Goal: Communication & Community: Answer question/provide support

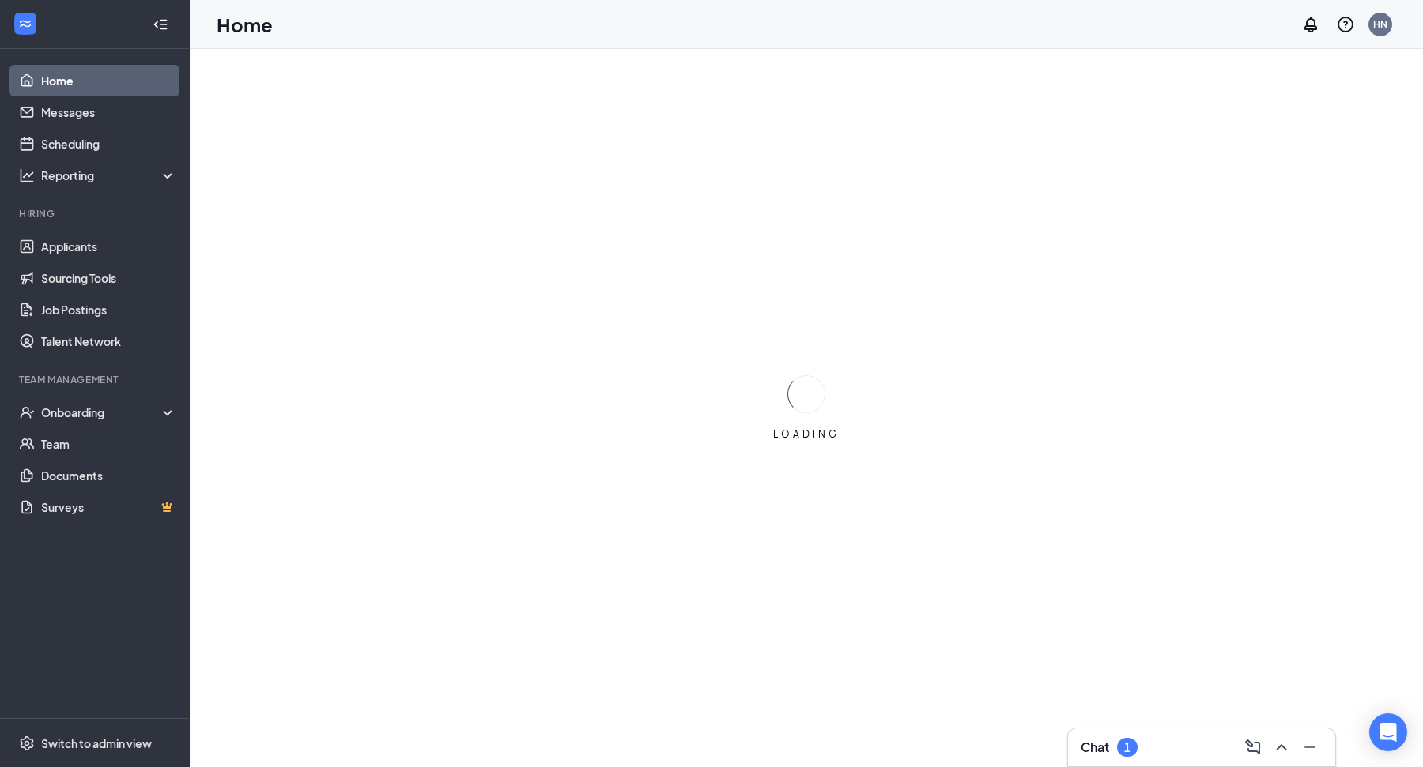
click at [1126, 750] on div "1" at bounding box center [1127, 747] width 6 height 13
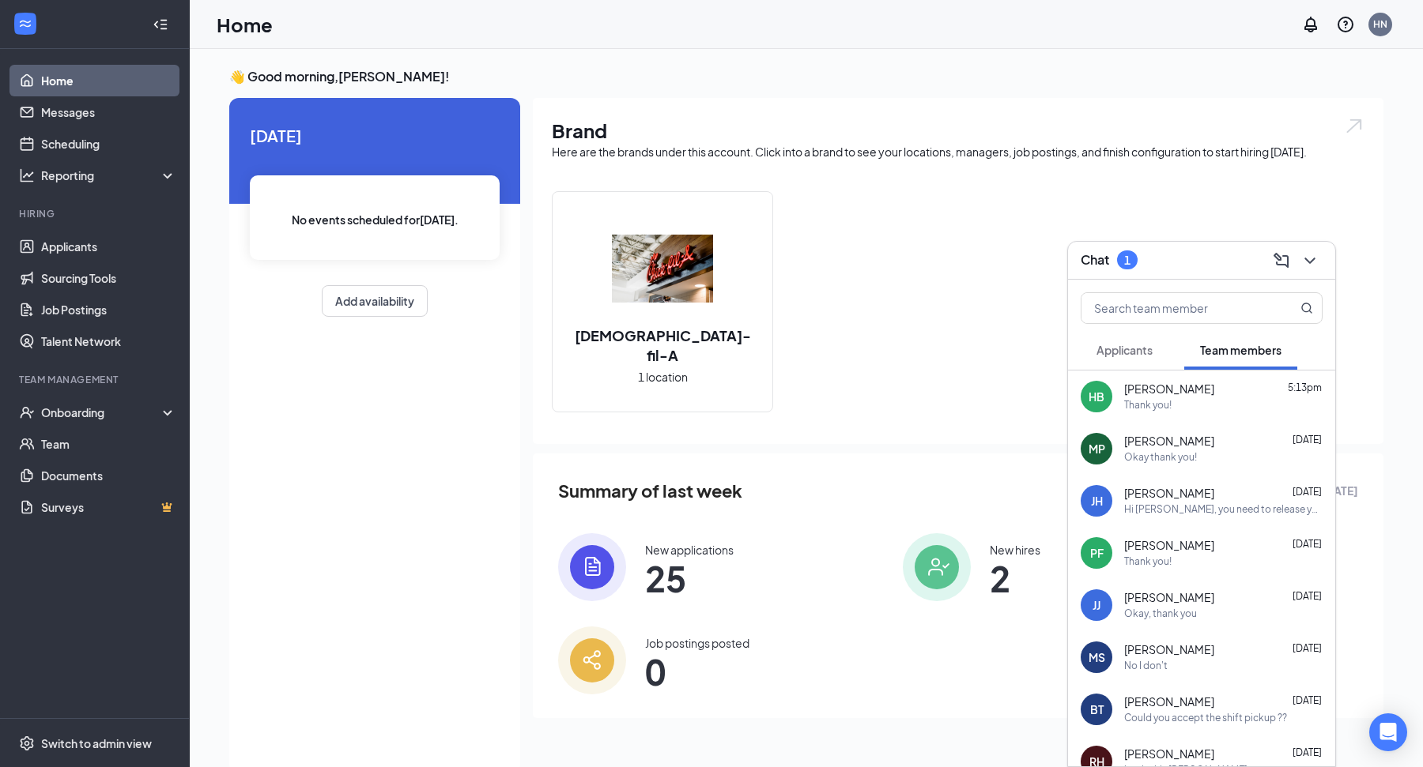
click at [1145, 349] on span "Applicants" at bounding box center [1124, 350] width 56 height 14
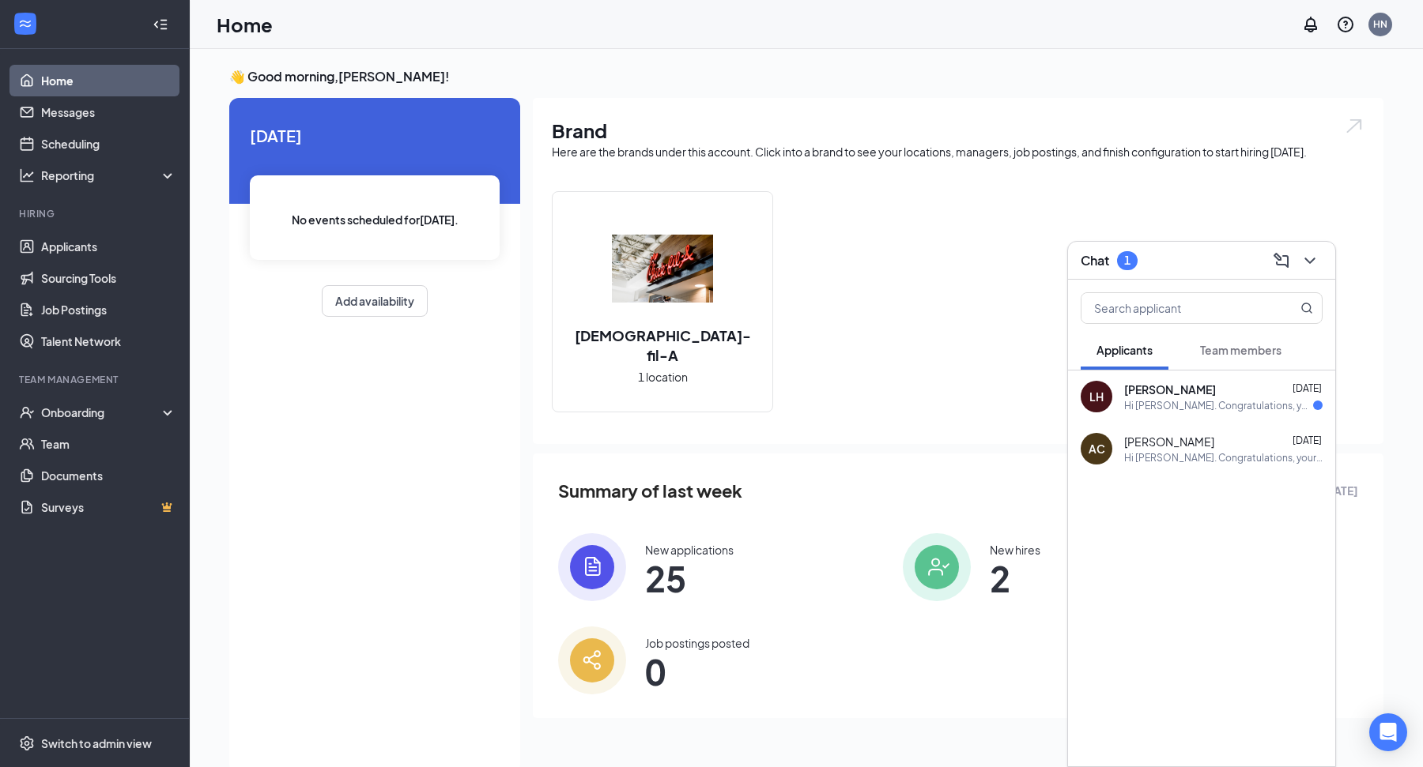
click at [1170, 385] on span "[PERSON_NAME]" at bounding box center [1170, 390] width 92 height 16
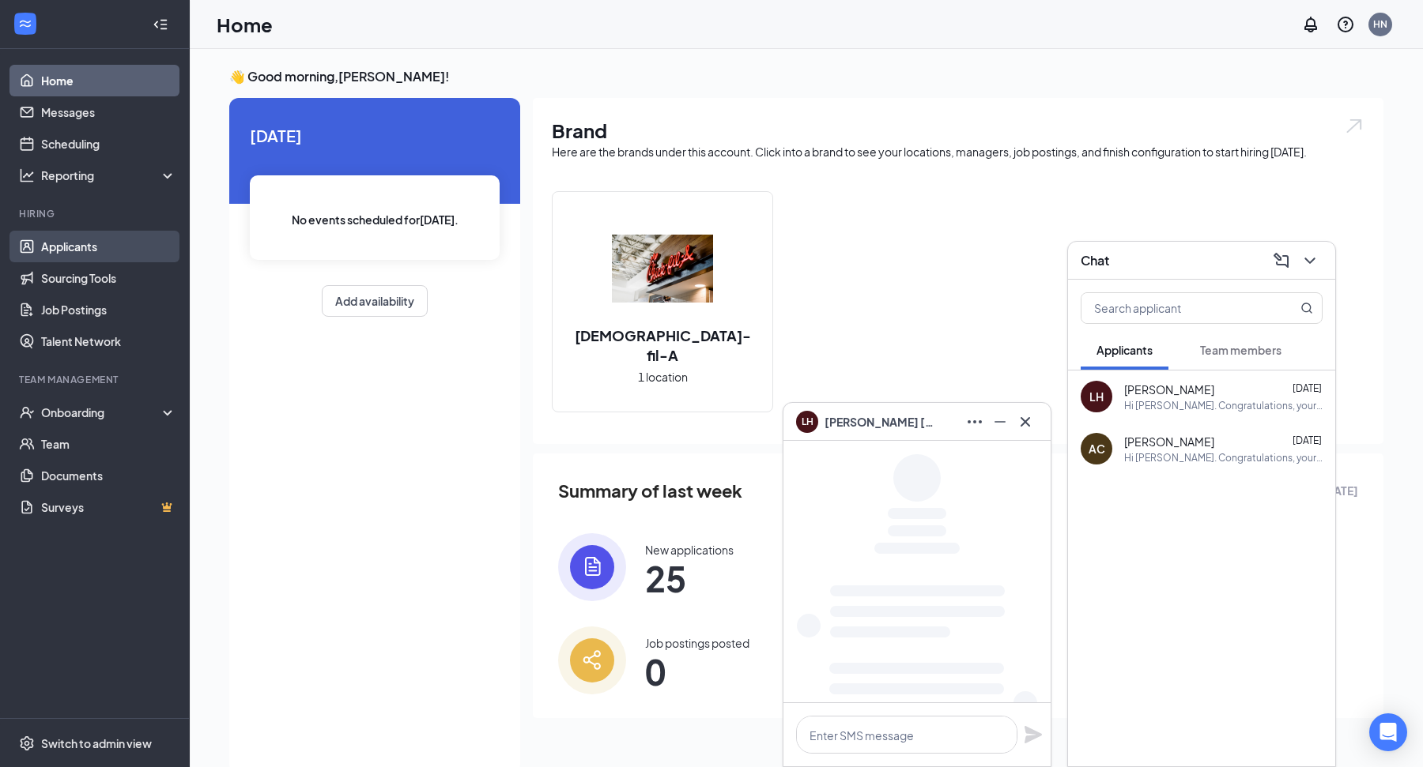
click at [58, 255] on link "Applicants" at bounding box center [108, 247] width 135 height 32
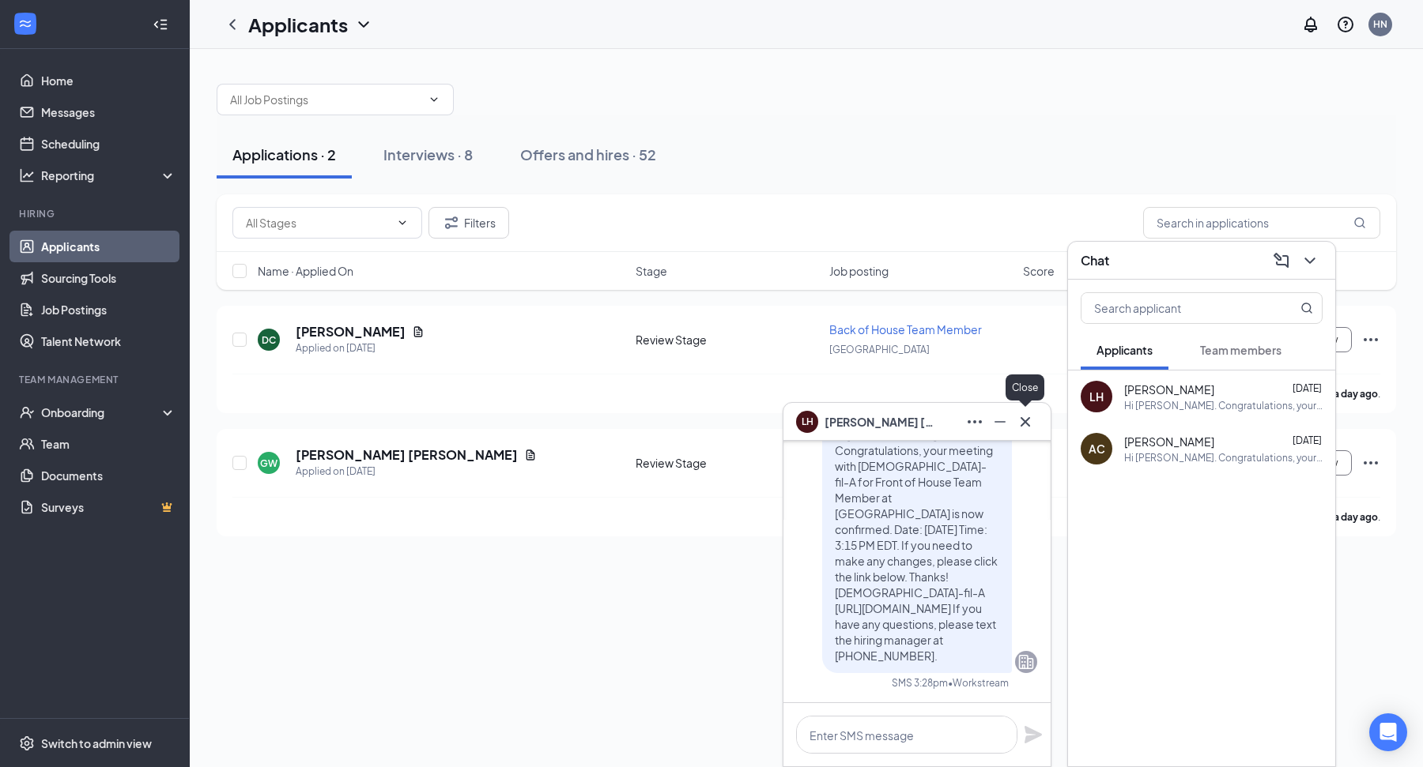
click at [1031, 416] on icon "Cross" at bounding box center [1025, 422] width 19 height 19
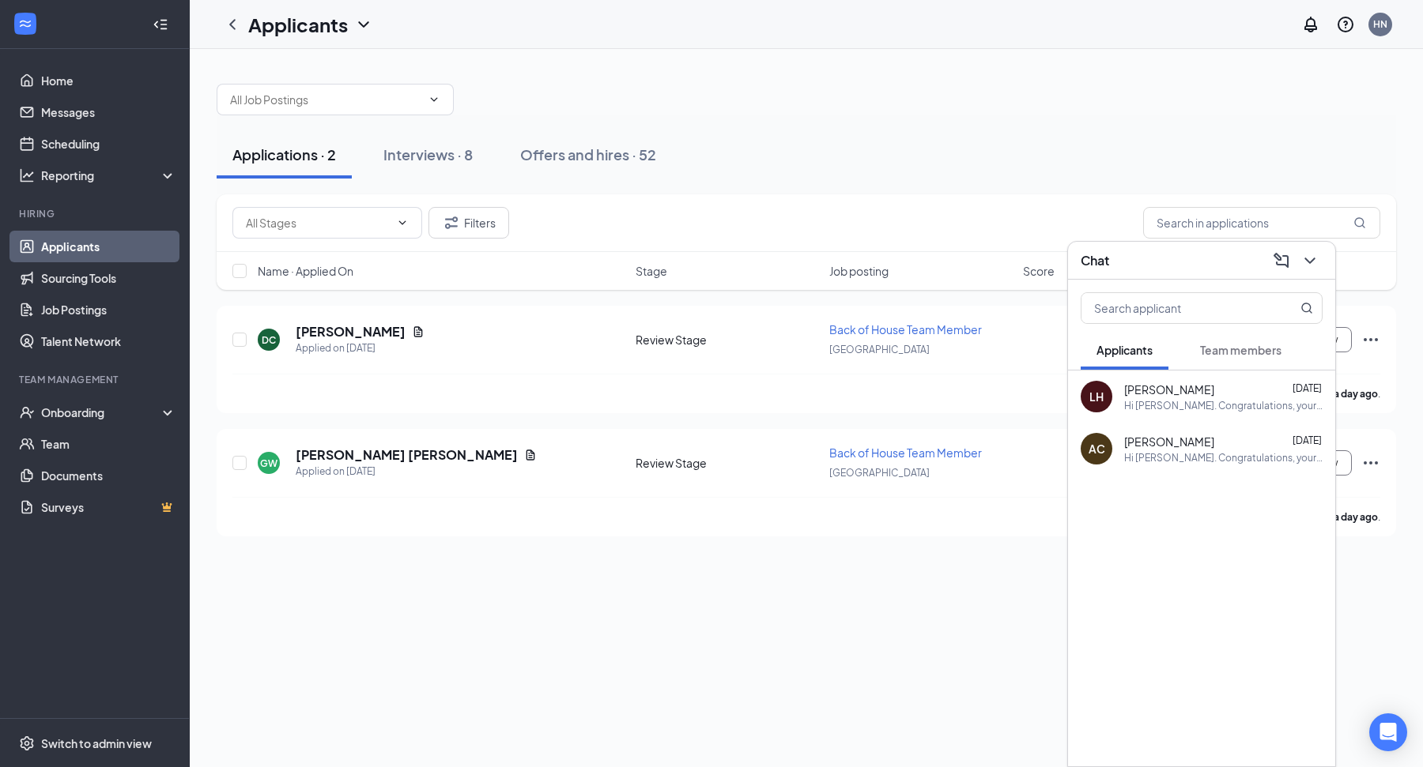
click at [1318, 251] on div at bounding box center [1308, 260] width 28 height 25
click at [1316, 265] on icon "ChevronDown" at bounding box center [1309, 260] width 19 height 19
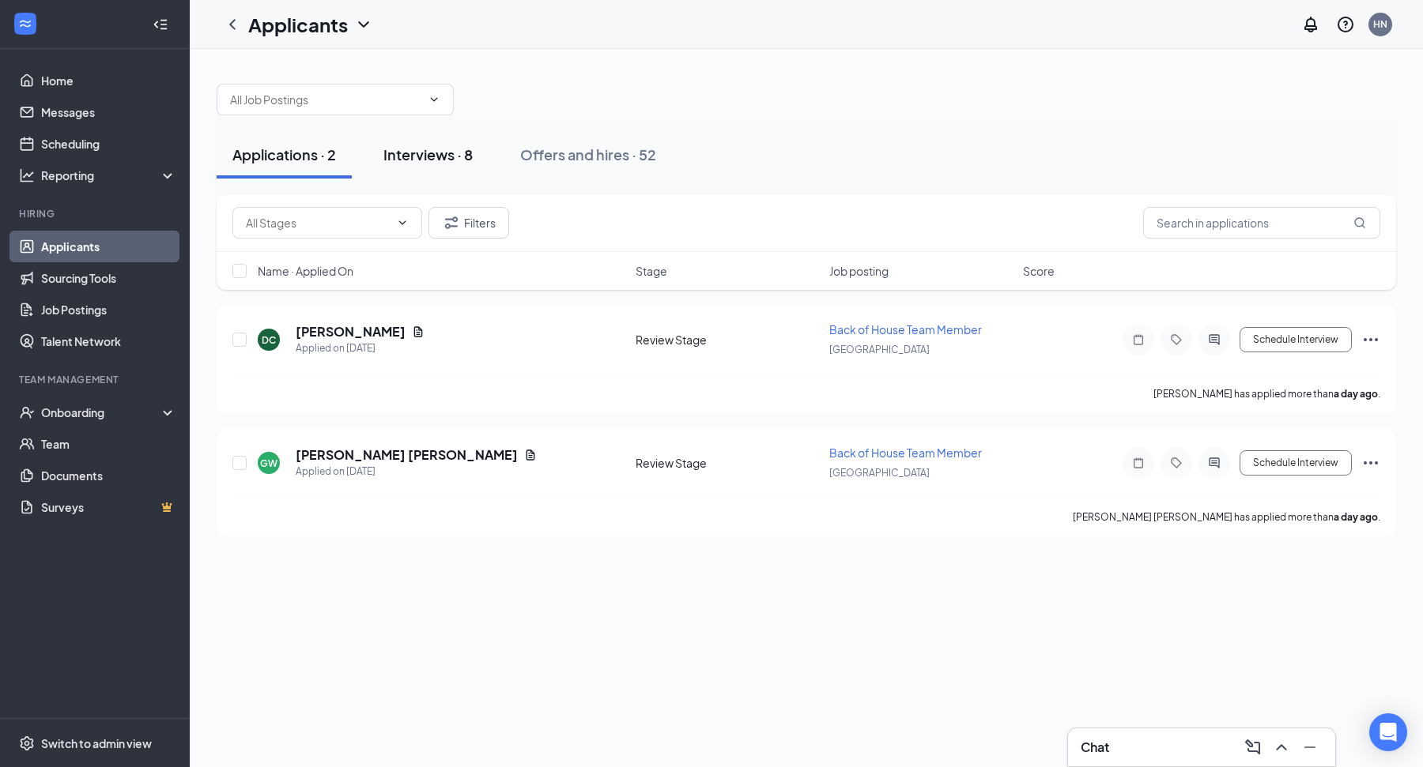
click at [422, 145] on div "Interviews · 8" at bounding box center [427, 155] width 89 height 20
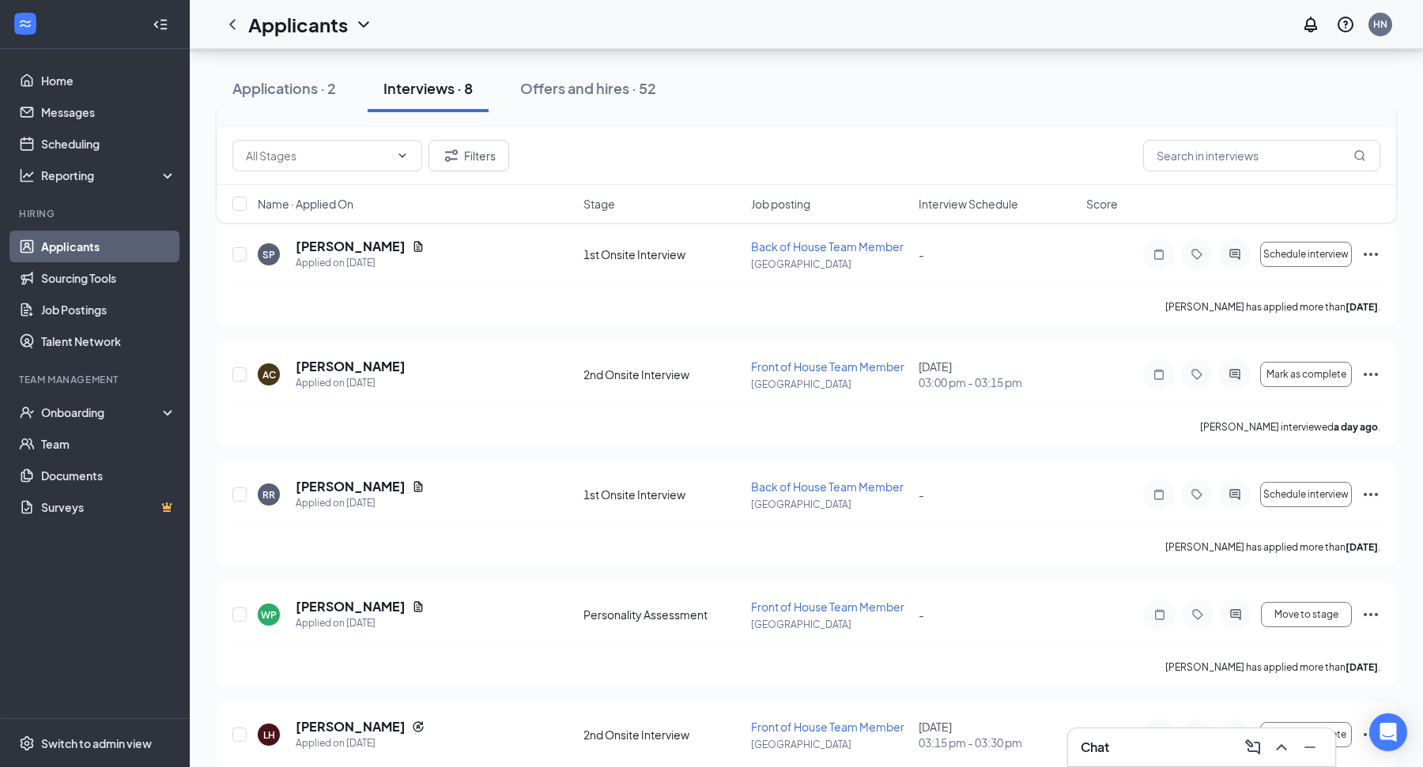
scroll to position [431, 0]
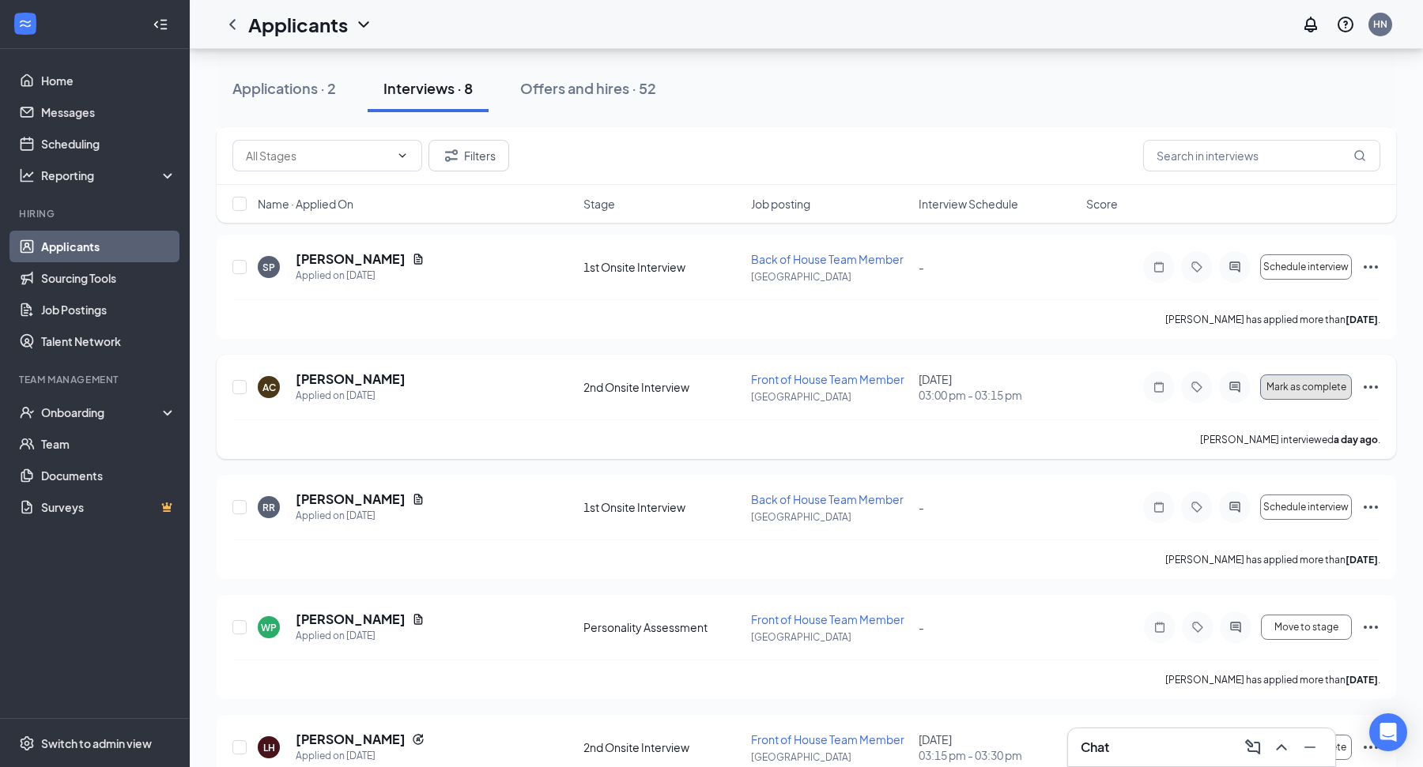
click at [1336, 386] on span "Mark as complete" at bounding box center [1306, 387] width 80 height 11
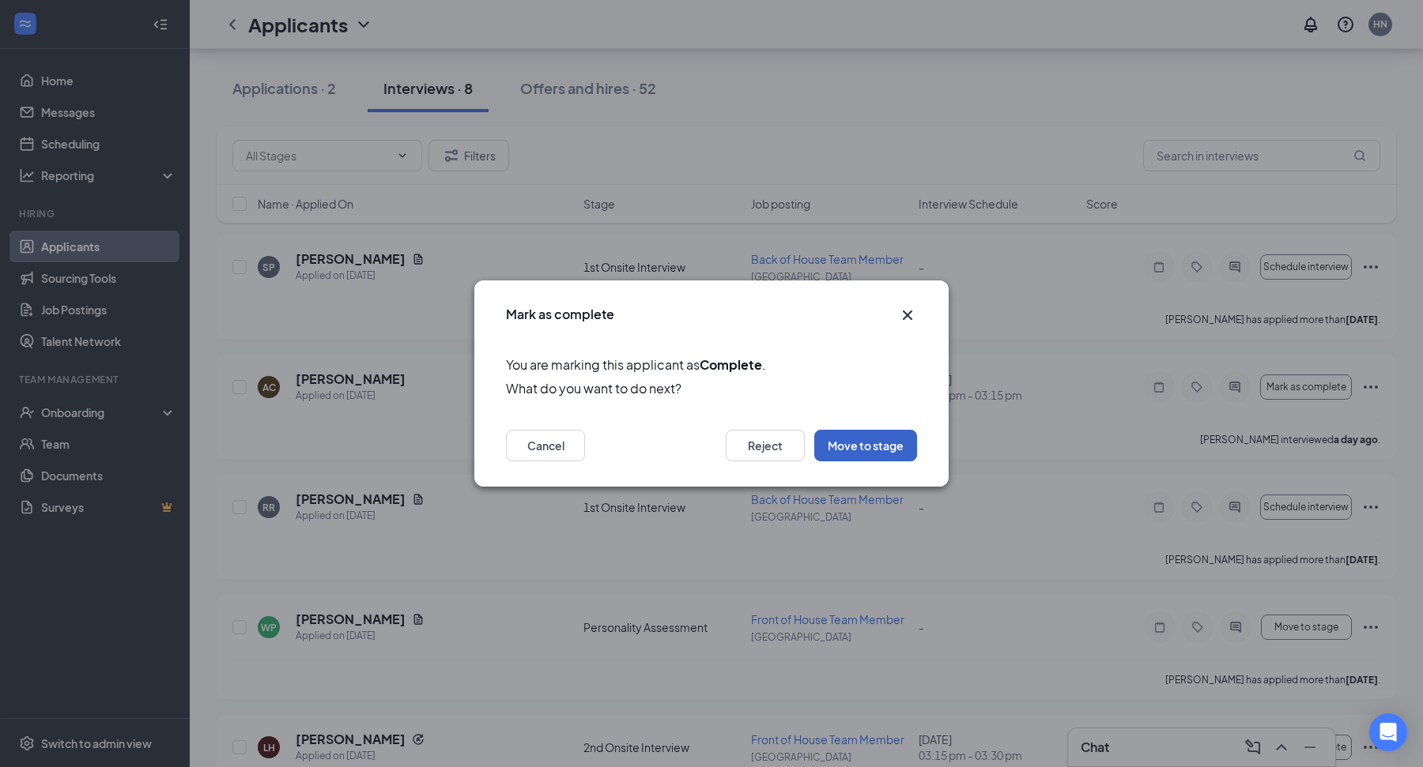
click at [874, 439] on button "Move to stage" at bounding box center [865, 446] width 103 height 32
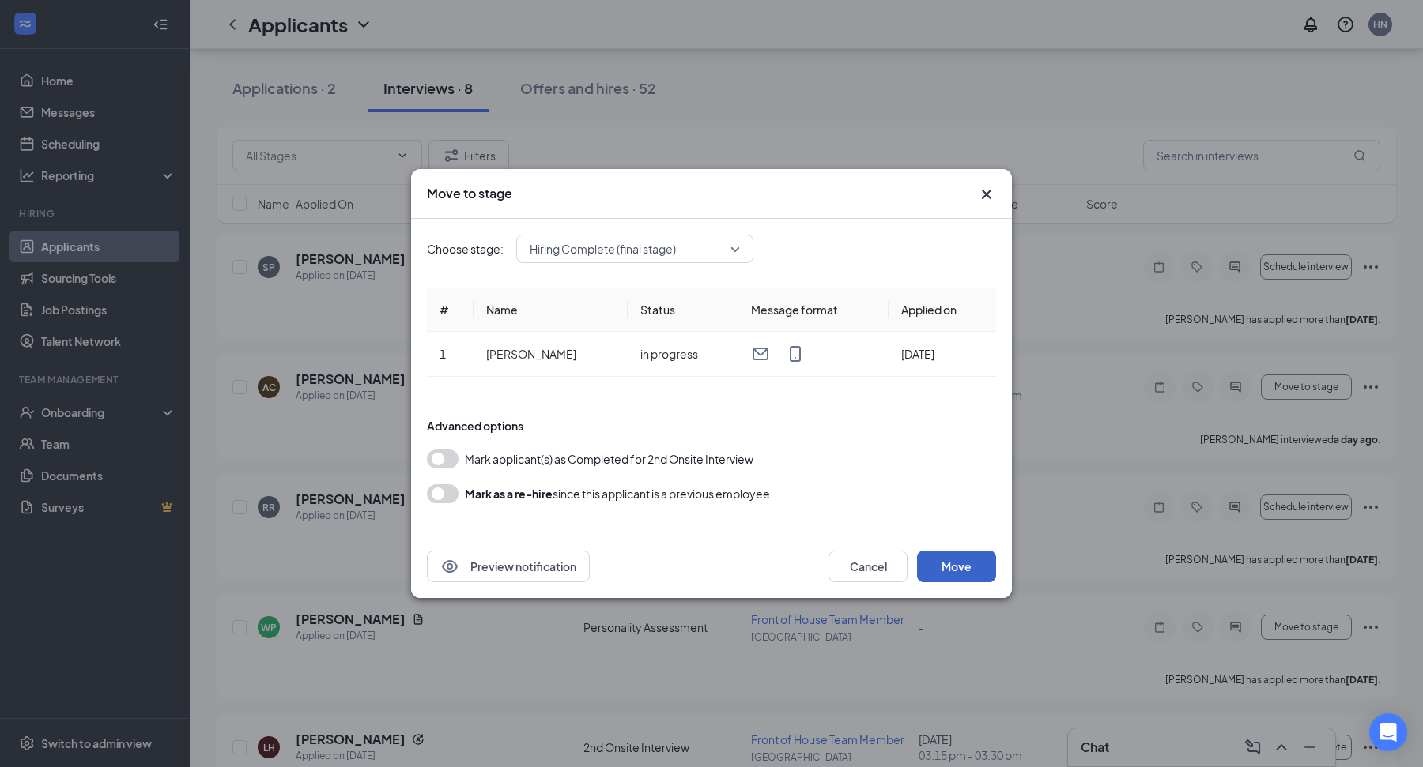
click at [975, 565] on button "Move" at bounding box center [956, 567] width 79 height 32
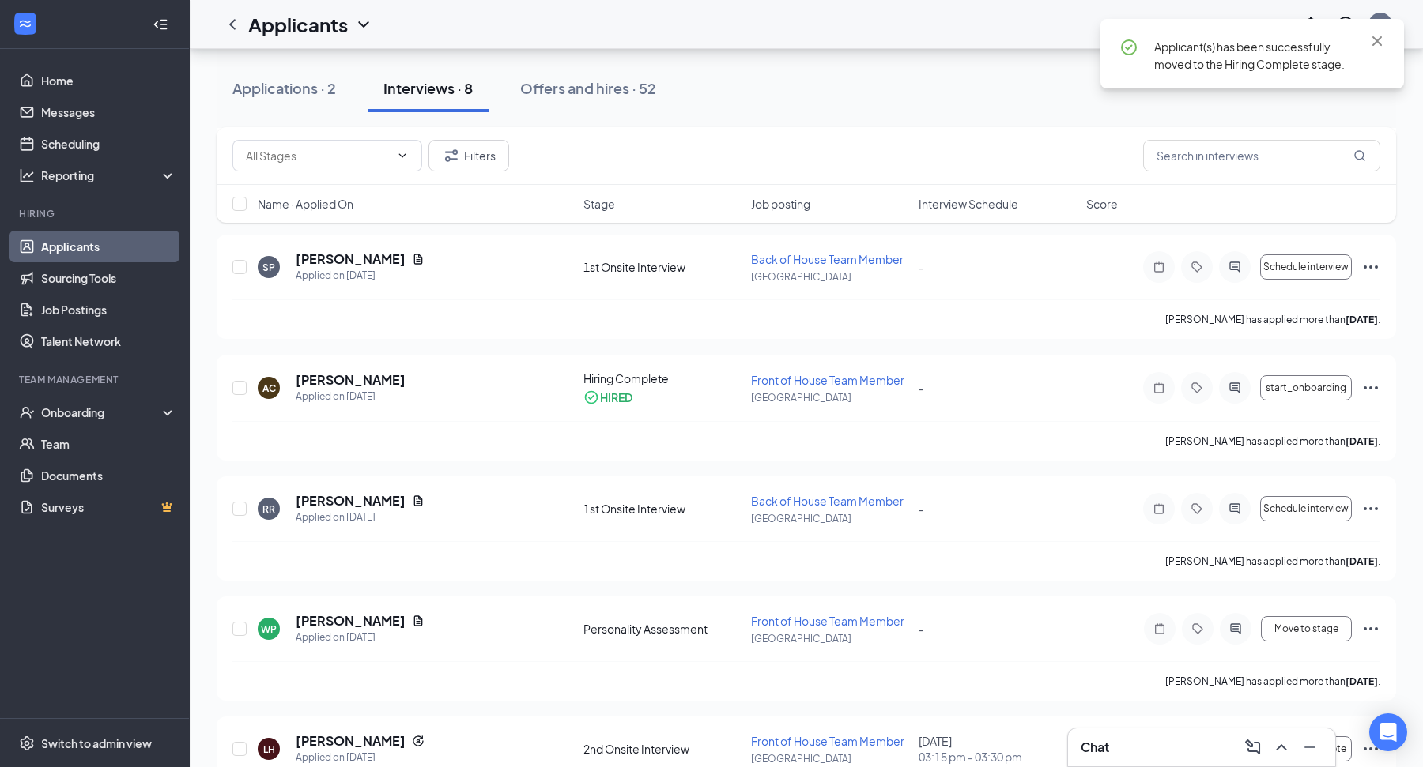
click at [1097, 757] on div "Chat" at bounding box center [1201, 747] width 242 height 25
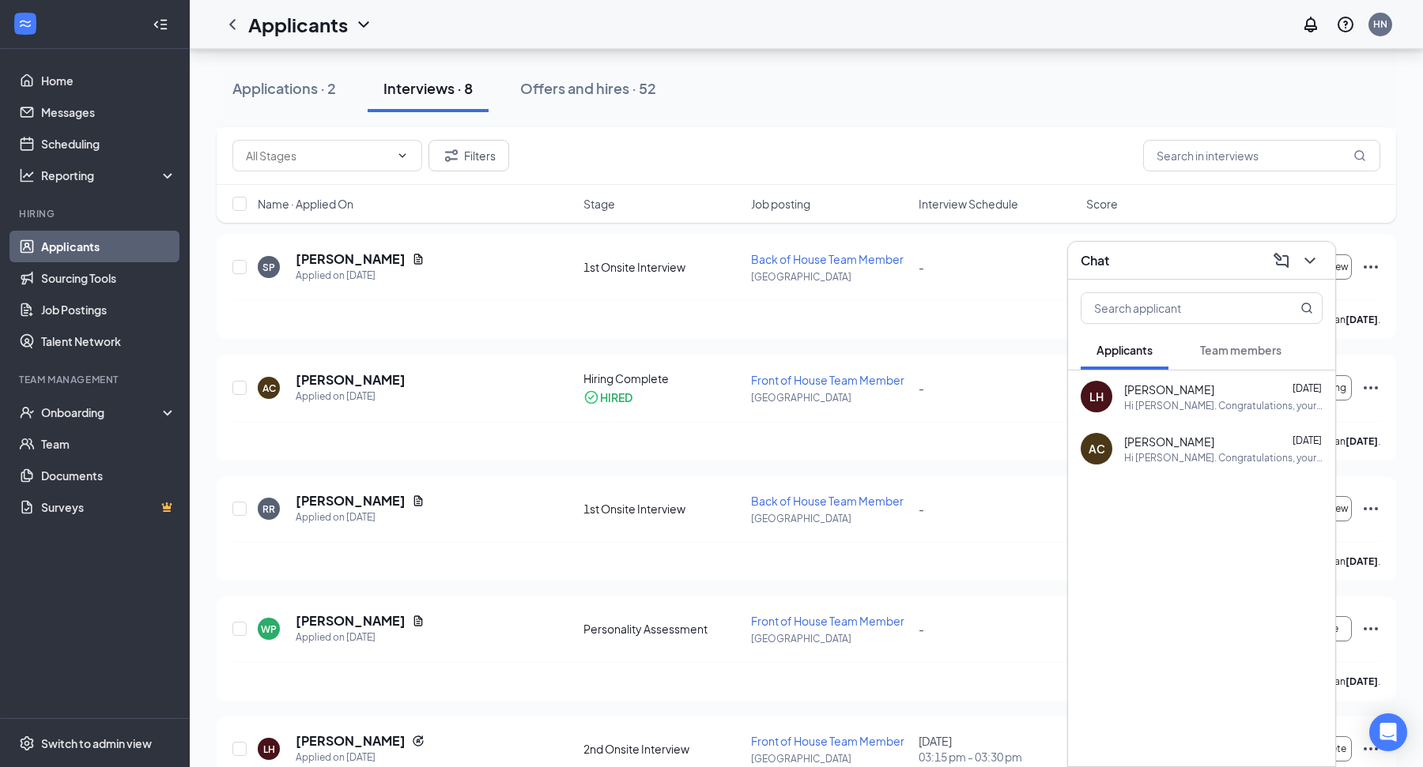
click at [1217, 346] on span "Team members" at bounding box center [1240, 350] width 81 height 14
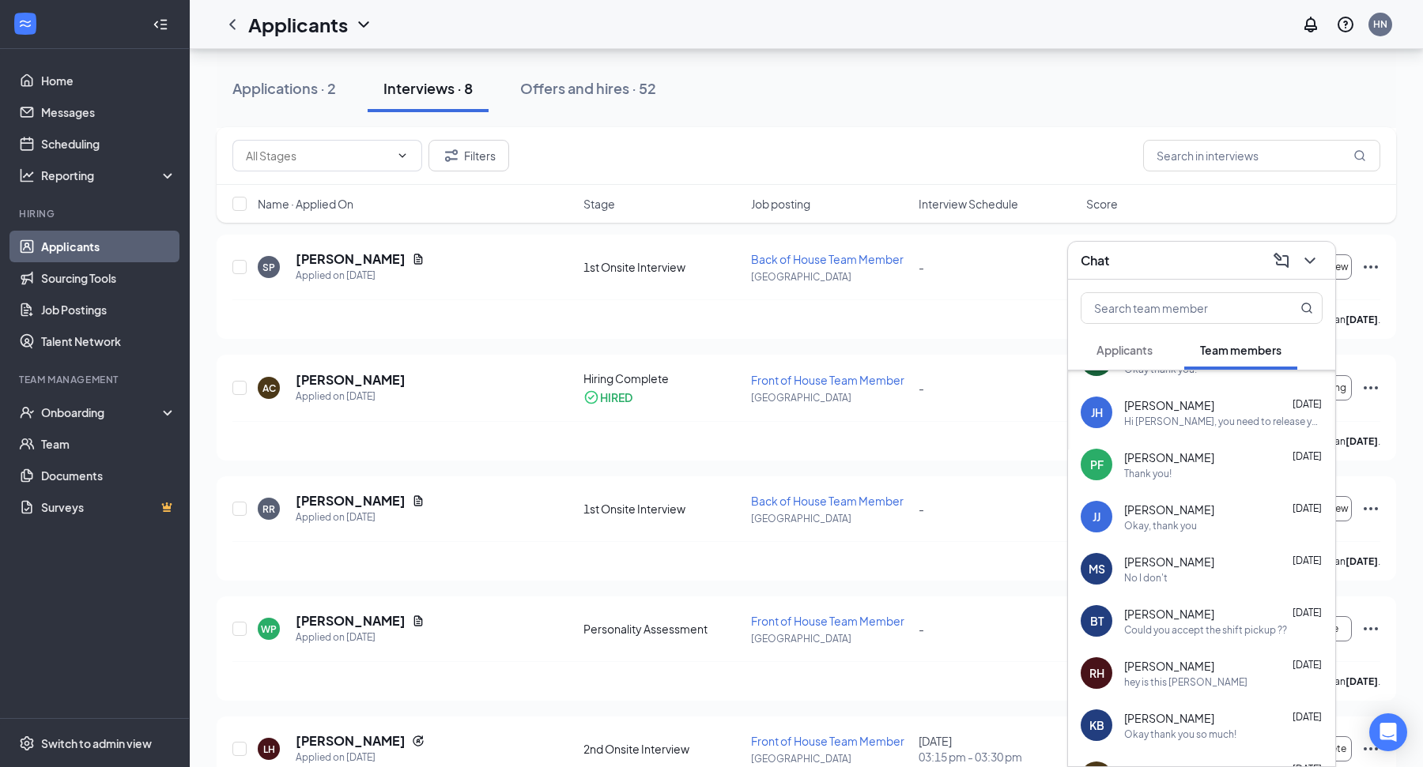
scroll to position [0, 0]
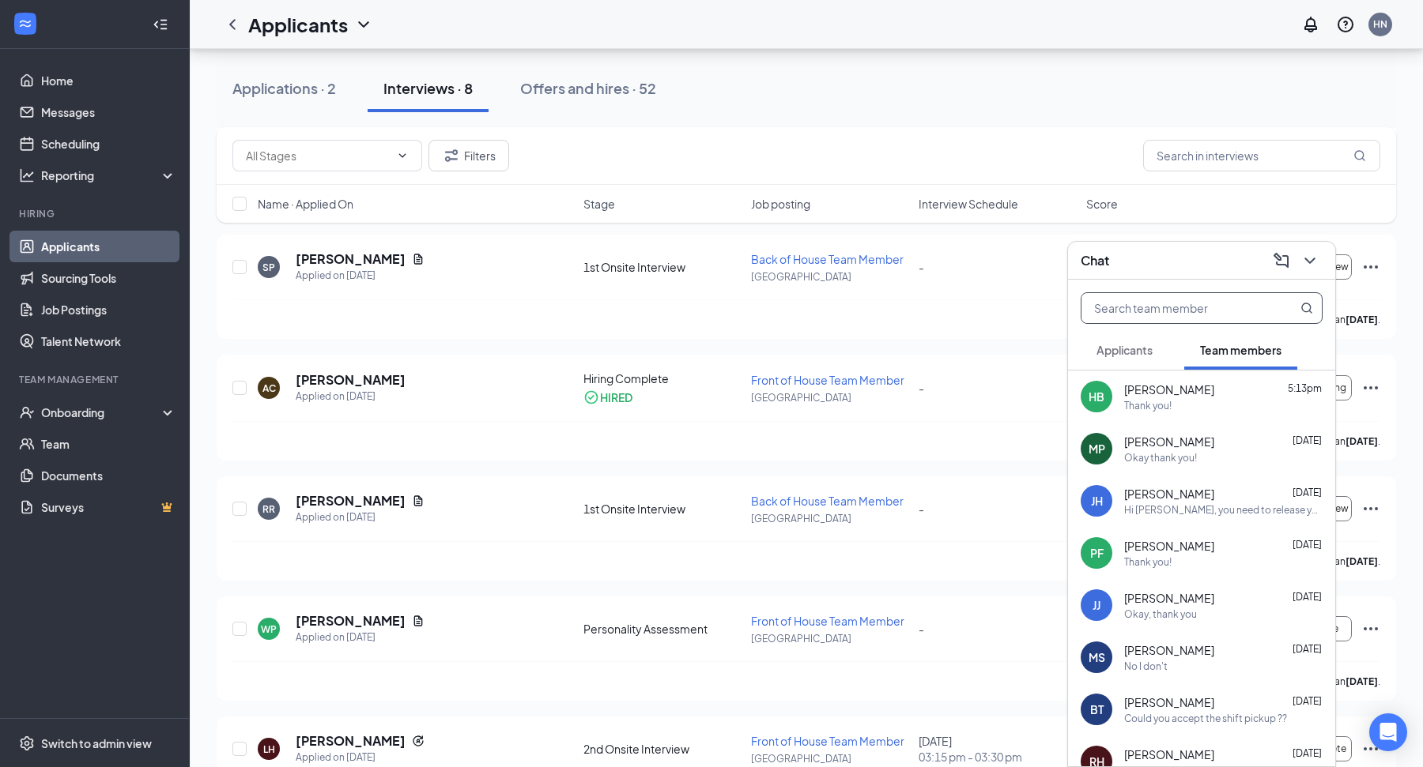
click at [1178, 308] on input "text" at bounding box center [1174, 308] width 187 height 30
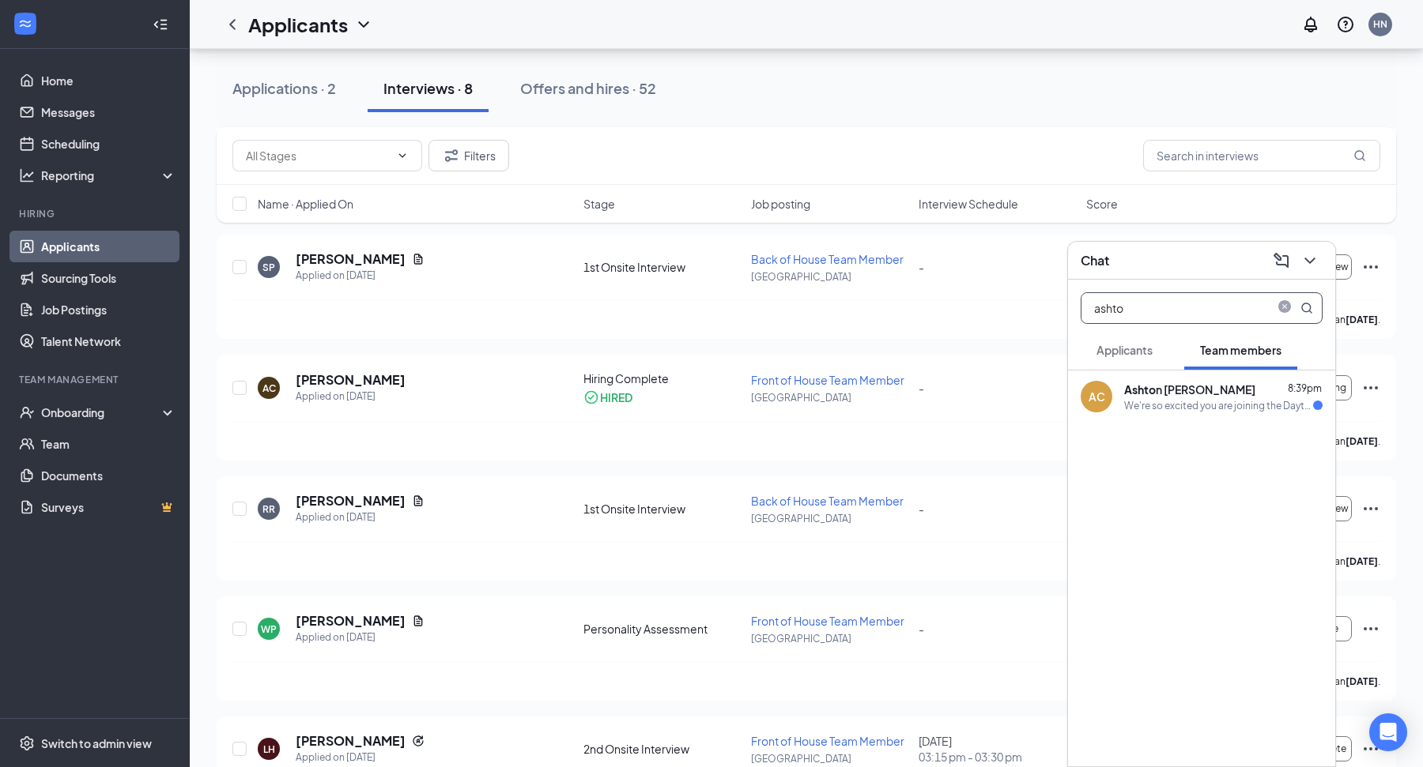
type input "ashto"
click at [1210, 396] on div "Ashto n [PERSON_NAME] 8:39pm" at bounding box center [1223, 390] width 198 height 16
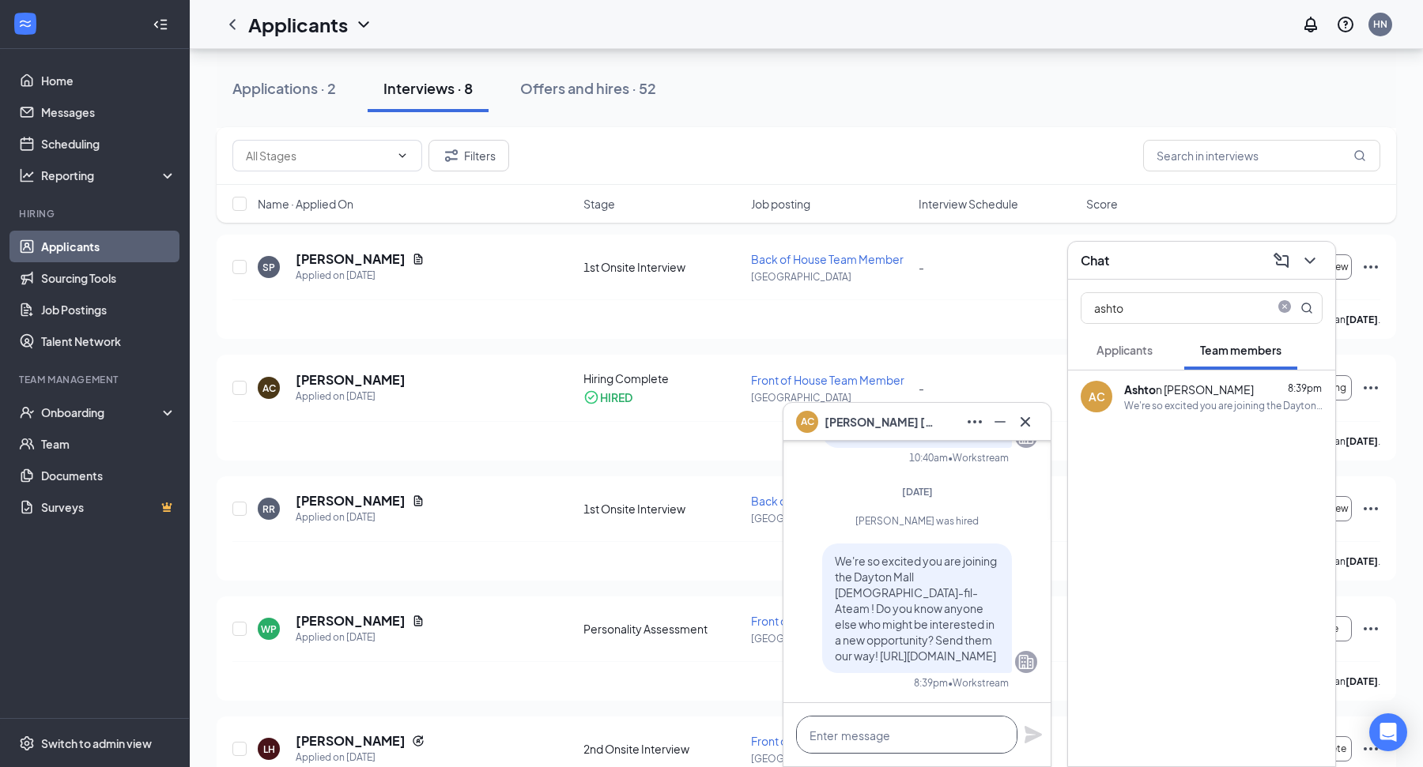
click at [898, 750] on textarea at bounding box center [906, 735] width 221 height 38
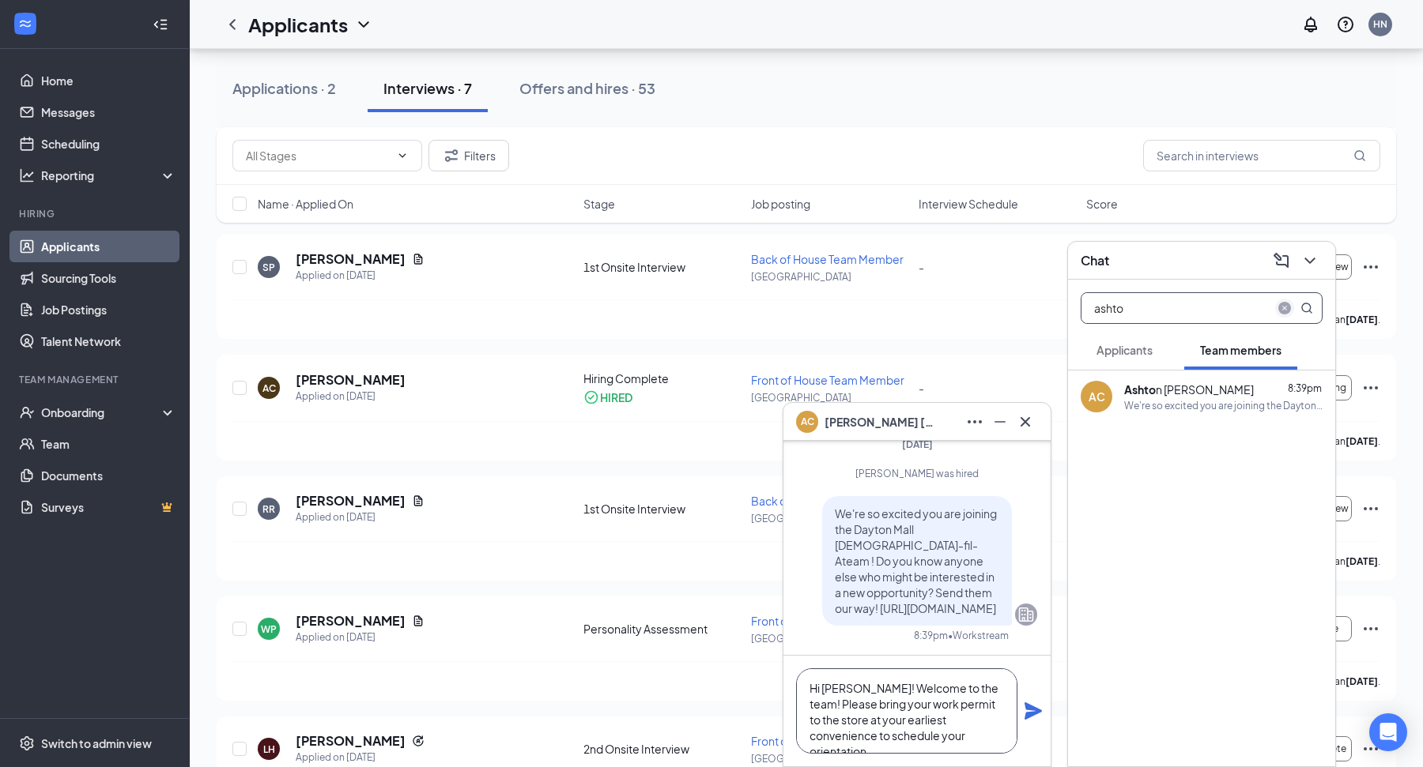
click at [1281, 306] on icon "close-circle" at bounding box center [1284, 308] width 13 height 13
type textarea "Hi [PERSON_NAME]! Welcome to the team! Please bring your work permit to the sto…"
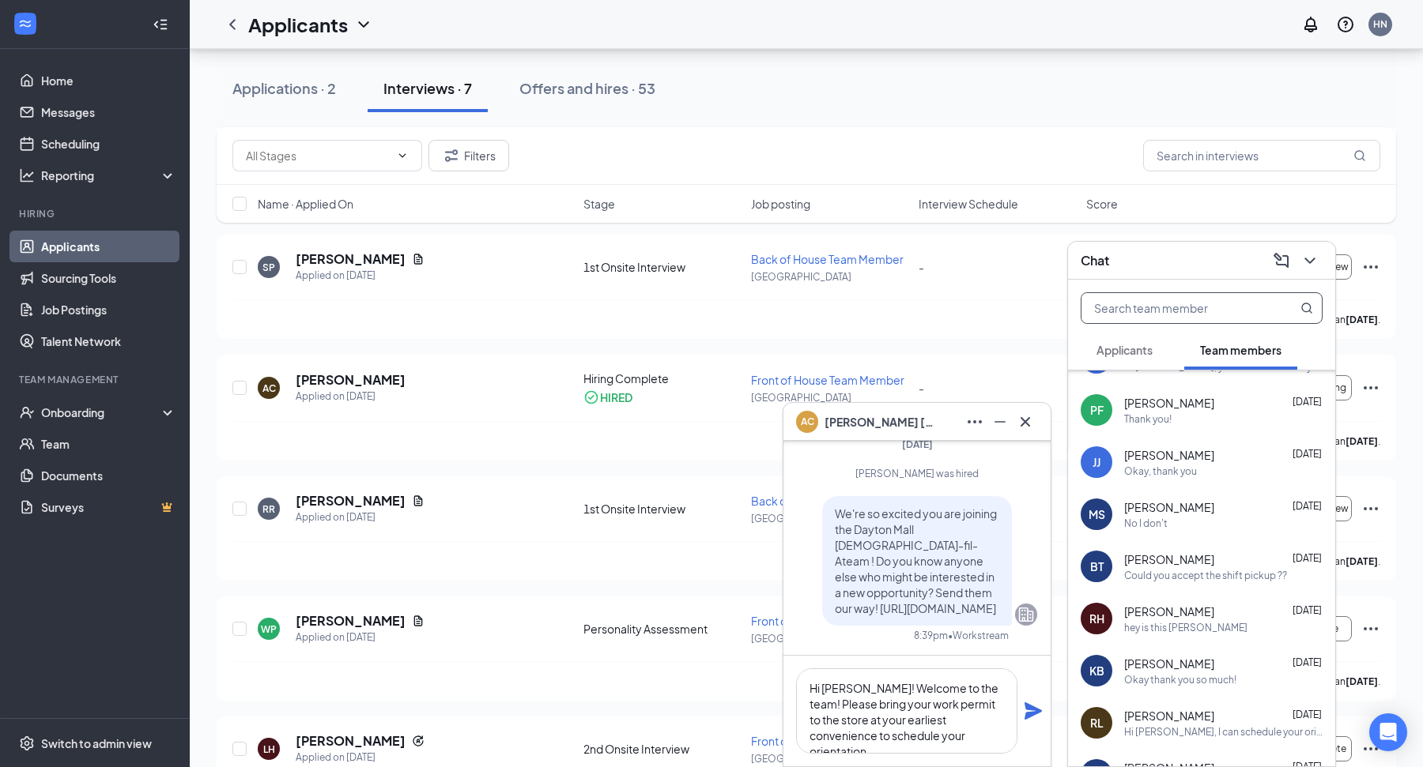
scroll to position [194, 0]
click at [1218, 573] on div "Could you accept the shift pickup ??" at bounding box center [1205, 576] width 163 height 13
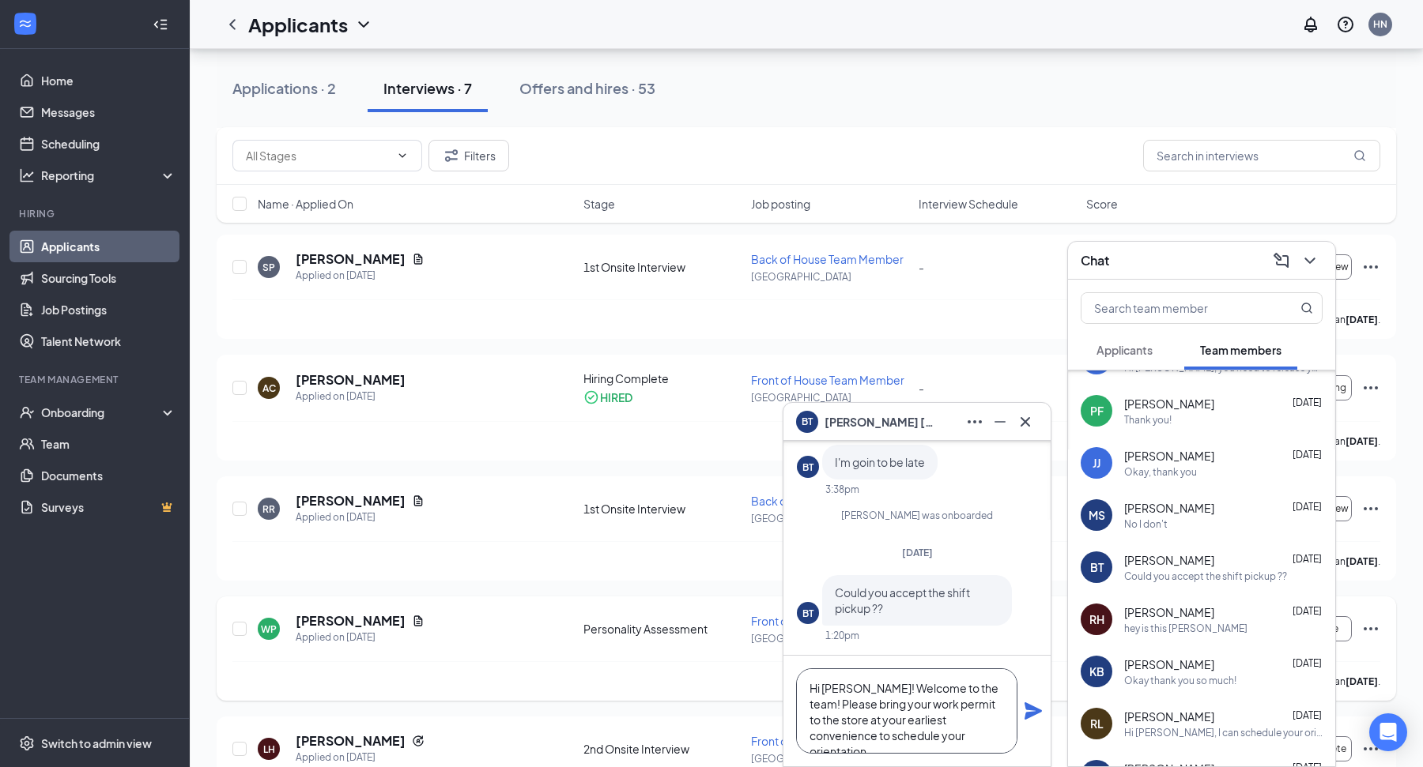
drag, startPoint x: 965, startPoint y: 740, endPoint x: 670, endPoint y: 666, distance: 303.8
click at [670, 666] on div "BT [PERSON_NAME] [DATE] Hello [PERSON_NAME], This is [PERSON_NAME], sorry for t…" at bounding box center [806, 229] width 1233 height 1222
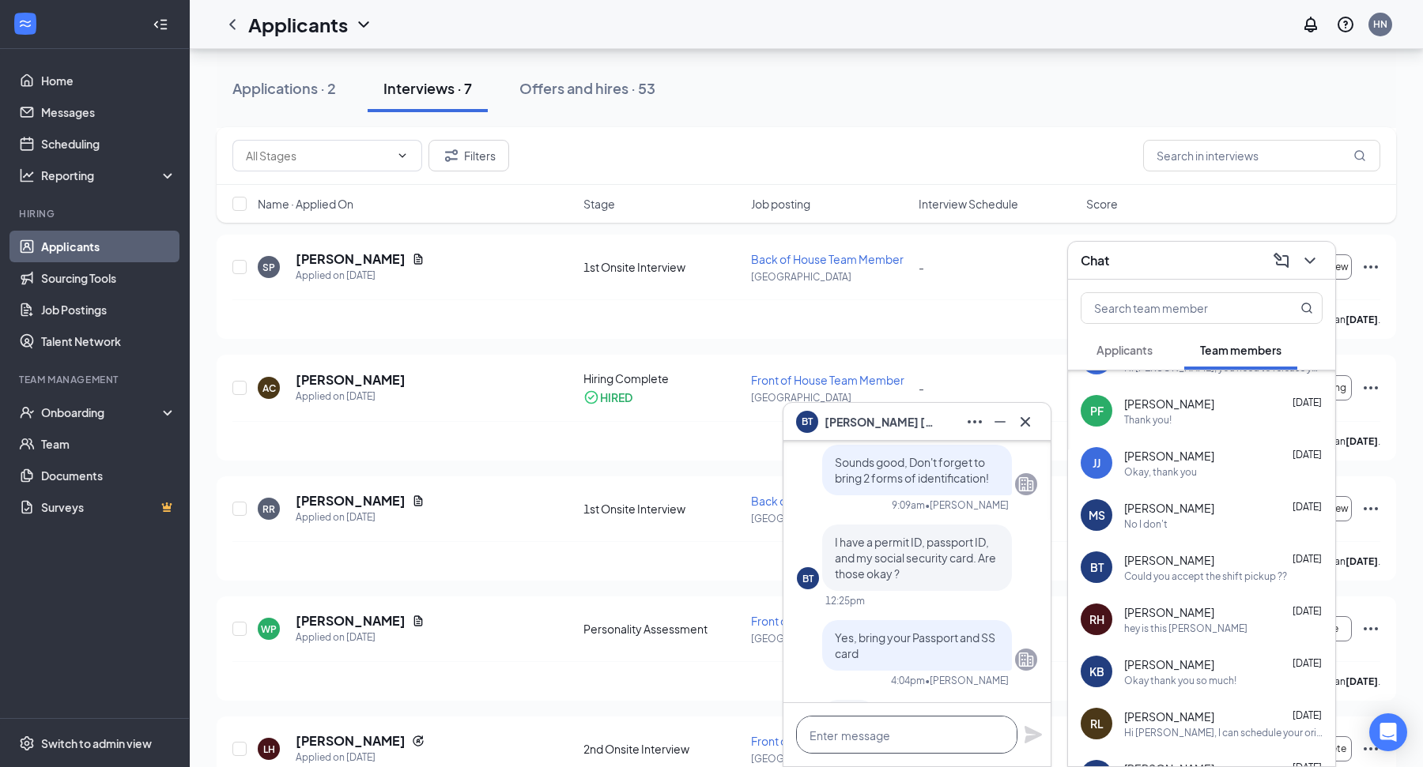
scroll to position [-1084, 0]
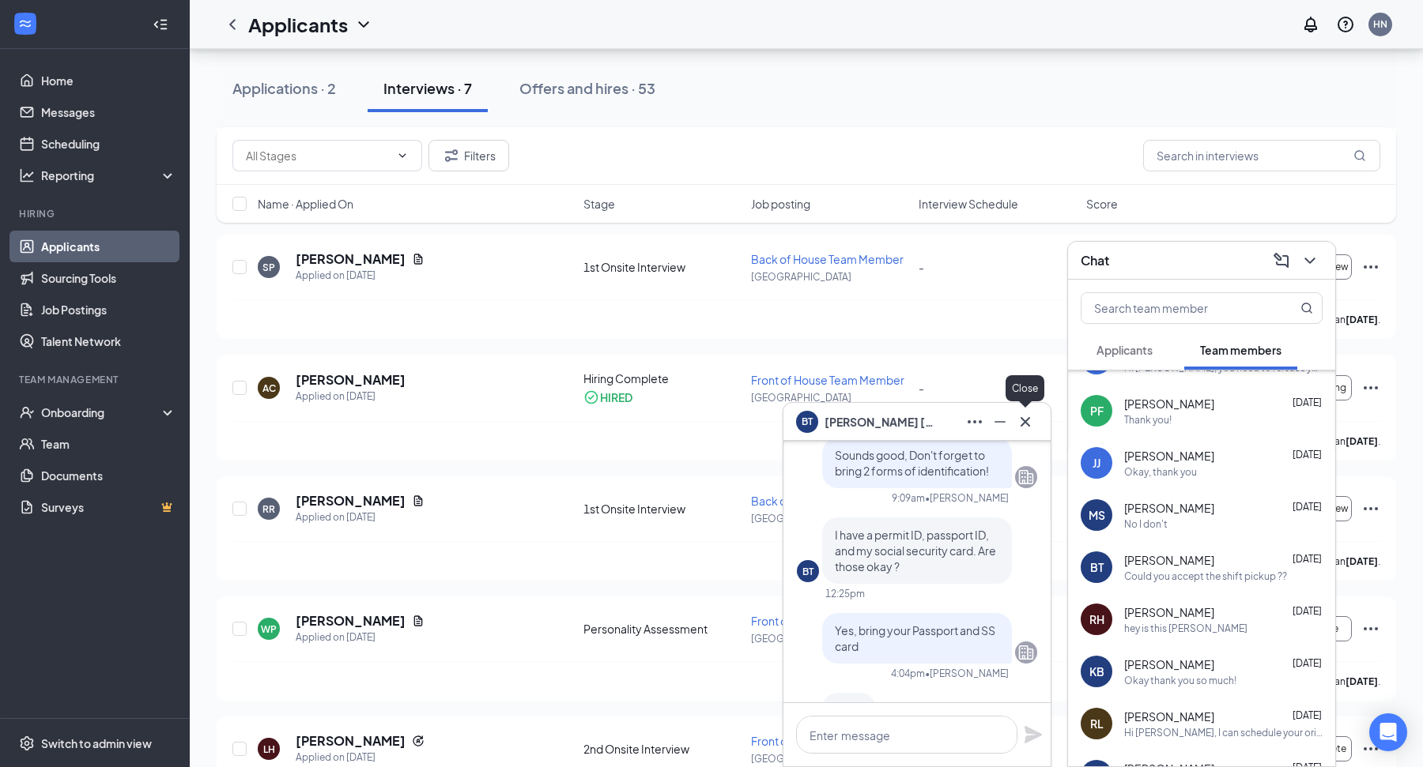
click at [1016, 421] on icon "Cross" at bounding box center [1025, 422] width 19 height 19
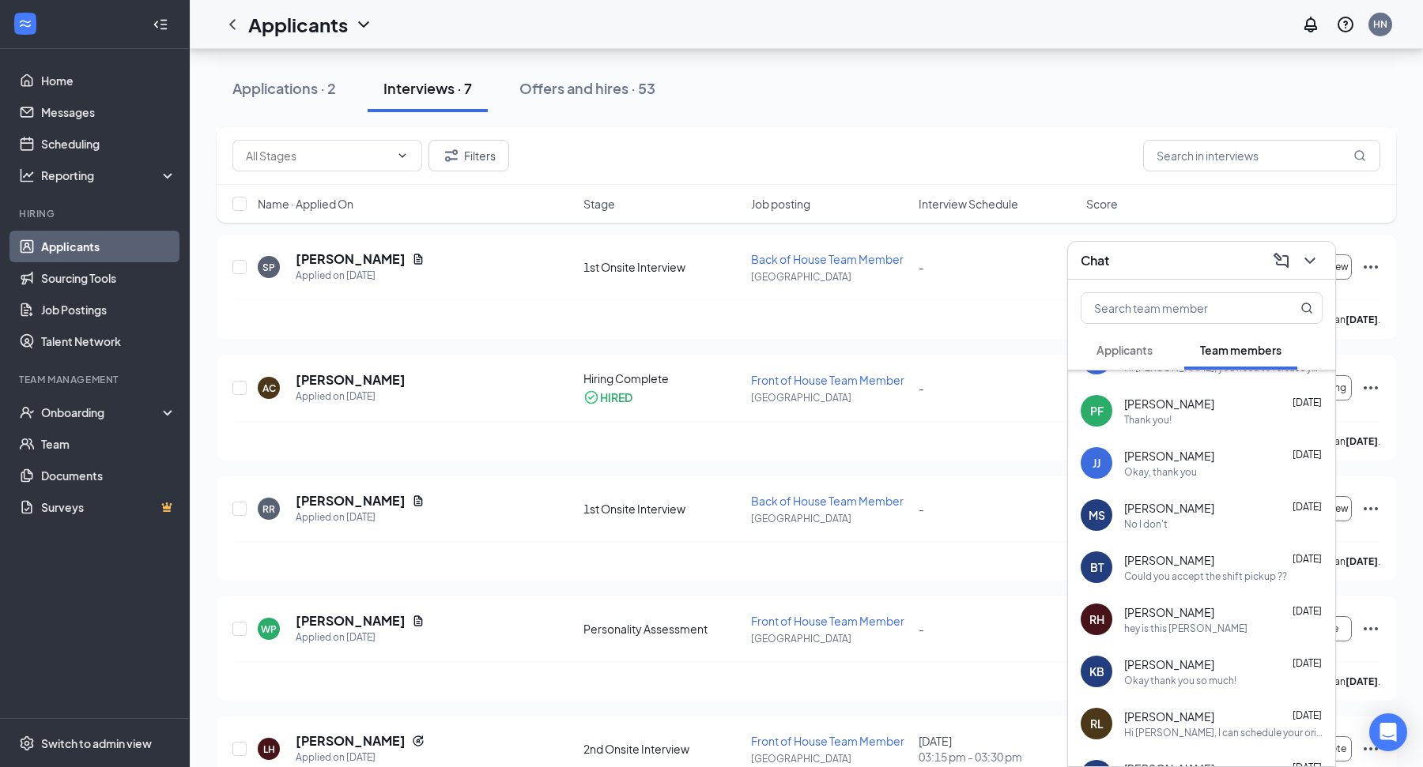
scroll to position [0, 0]
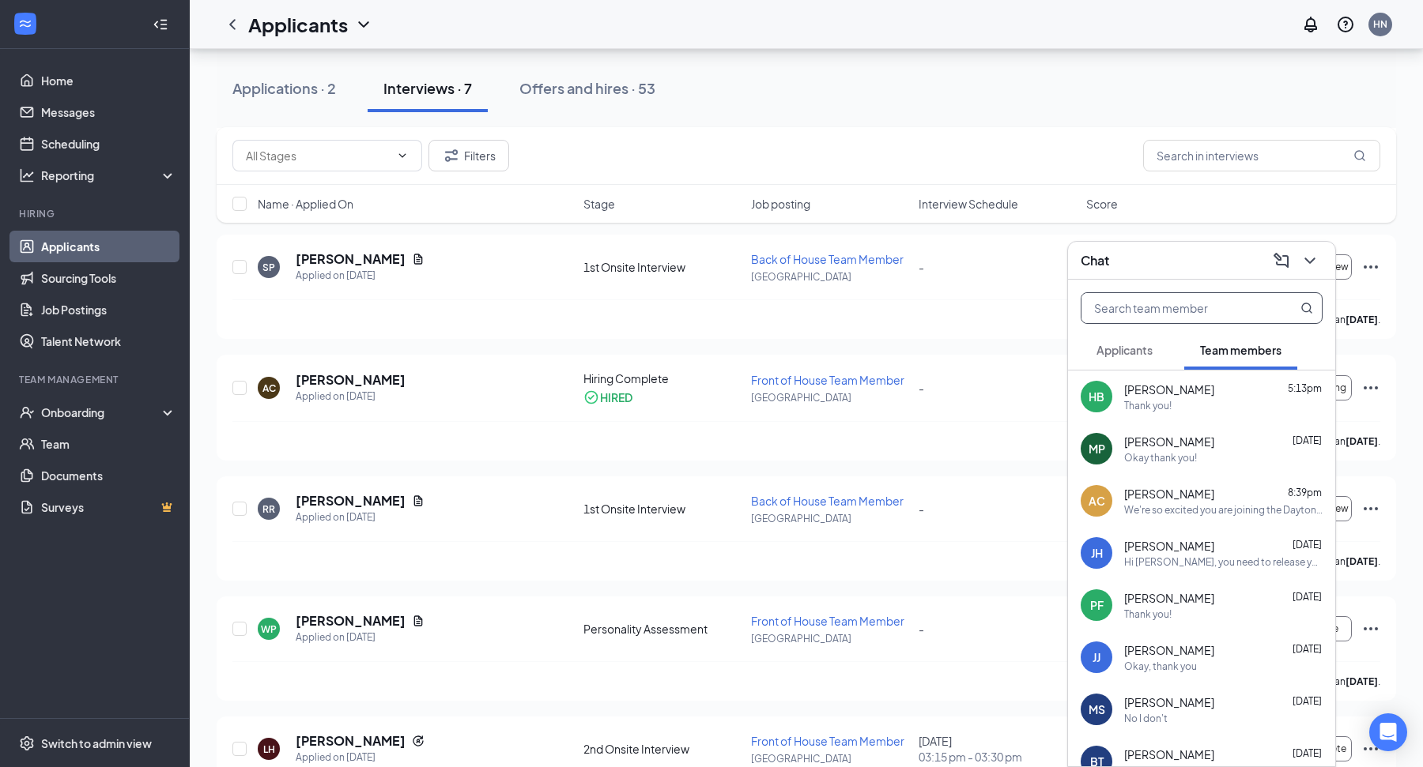
click at [1199, 295] on input "text" at bounding box center [1174, 308] width 187 height 30
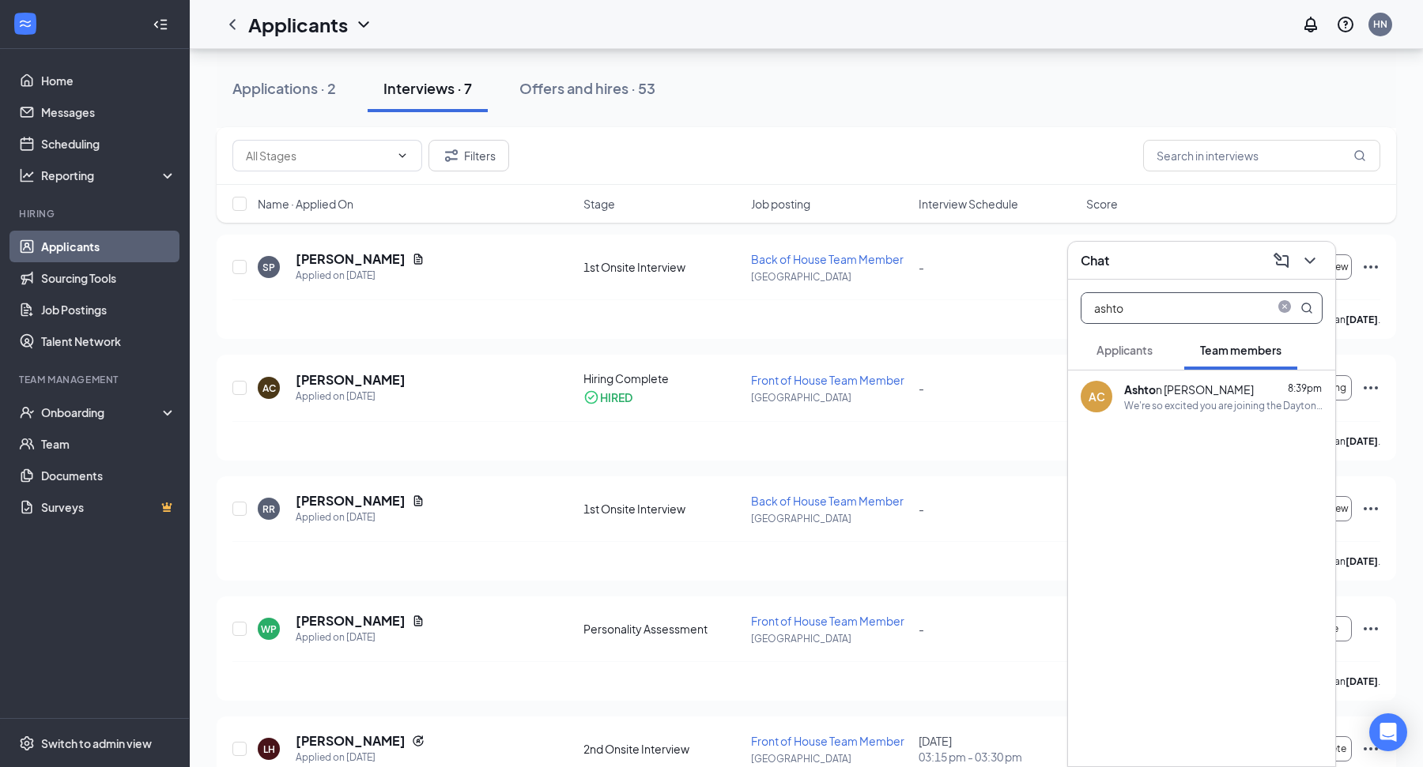
type input "ashto"
click at [1258, 400] on div "We're so excited you are joining the Dayton Mall [DEMOGRAPHIC_DATA]-fil-Ateam !…" at bounding box center [1223, 405] width 198 height 13
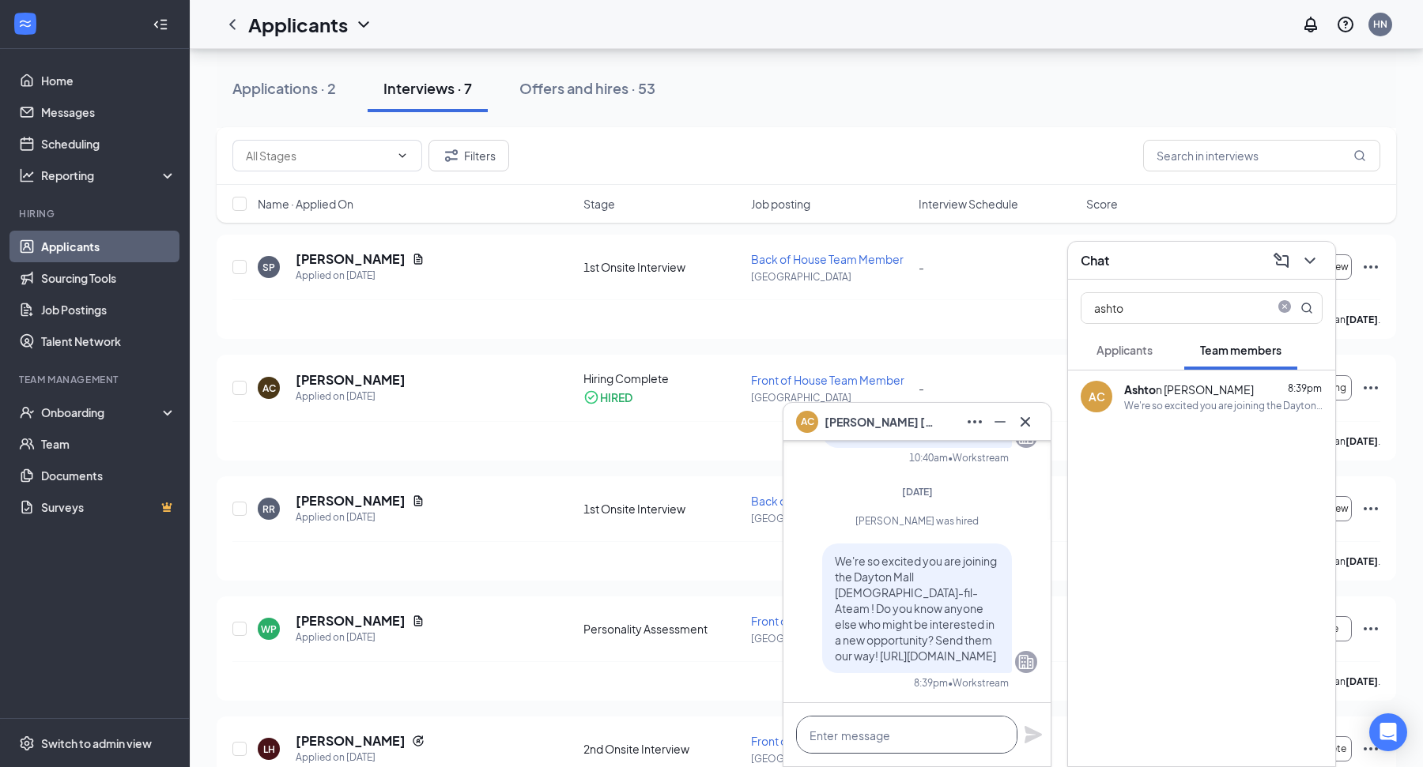
click at [869, 717] on textarea at bounding box center [906, 735] width 221 height 38
paste textarea "Hi [PERSON_NAME]! Welcome to the team! Please bring your work permit to the sto…"
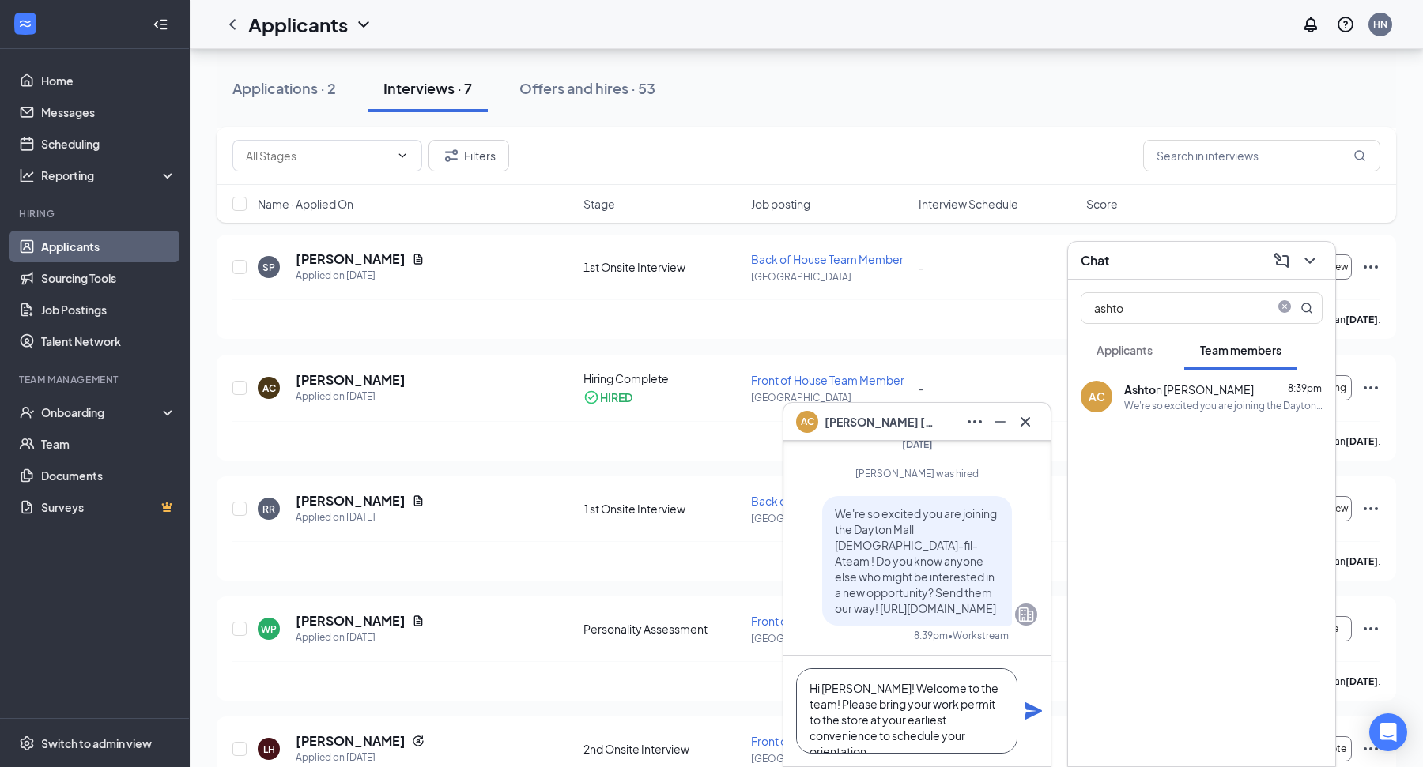
type textarea "Hi [PERSON_NAME]! Welcome to the team! Please bring your work permit to the sto…"
click at [1034, 715] on icon "Plane" at bounding box center [1032, 711] width 17 height 17
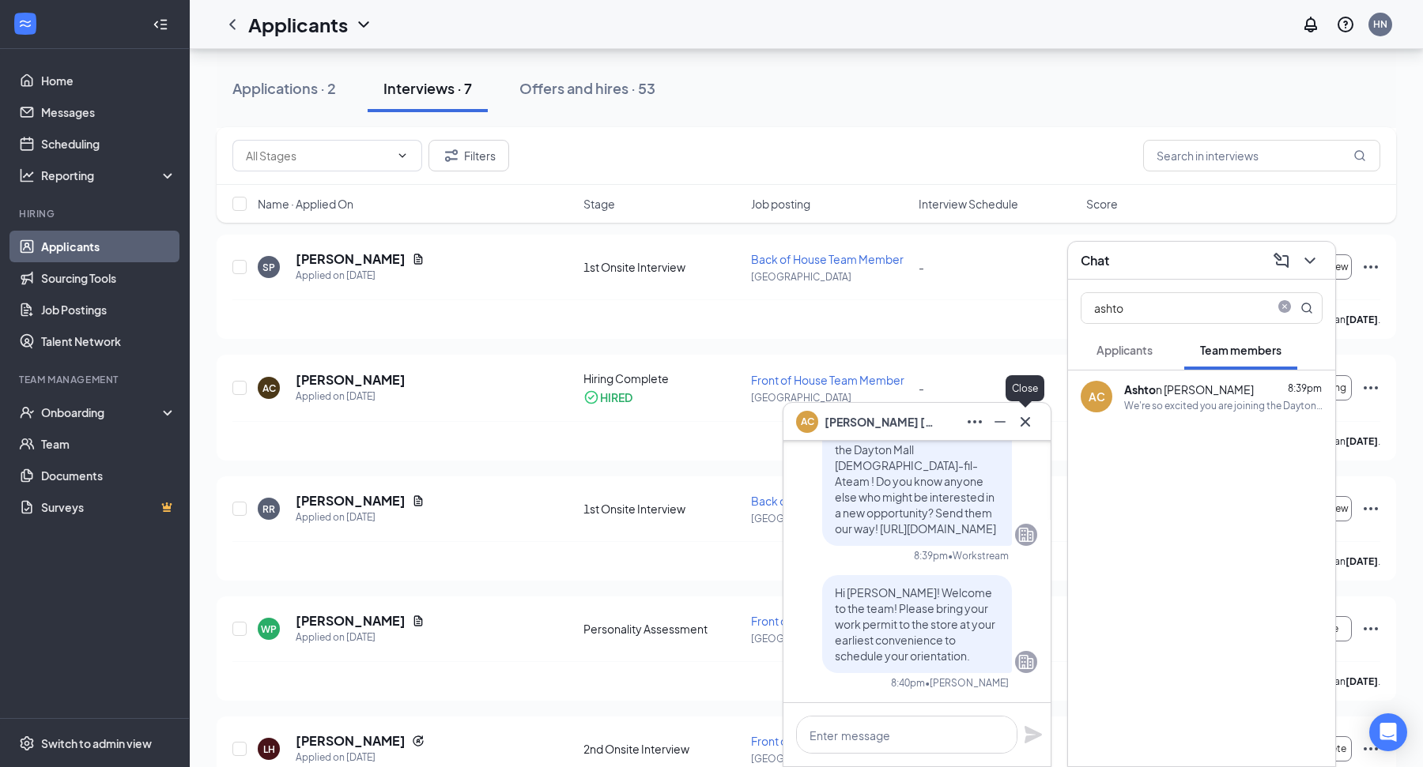
click at [1027, 429] on icon "Cross" at bounding box center [1025, 422] width 19 height 19
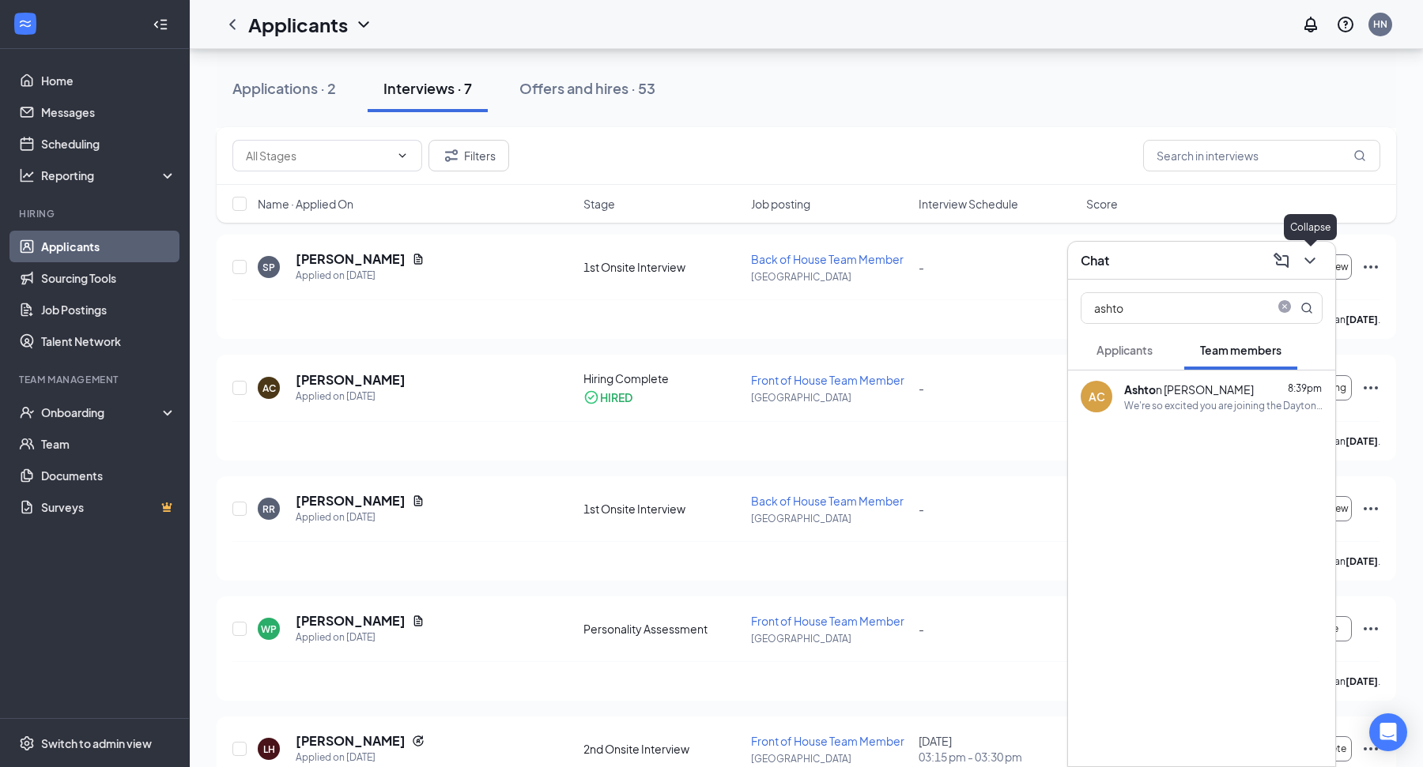
click at [1312, 255] on icon "ChevronDown" at bounding box center [1309, 260] width 19 height 19
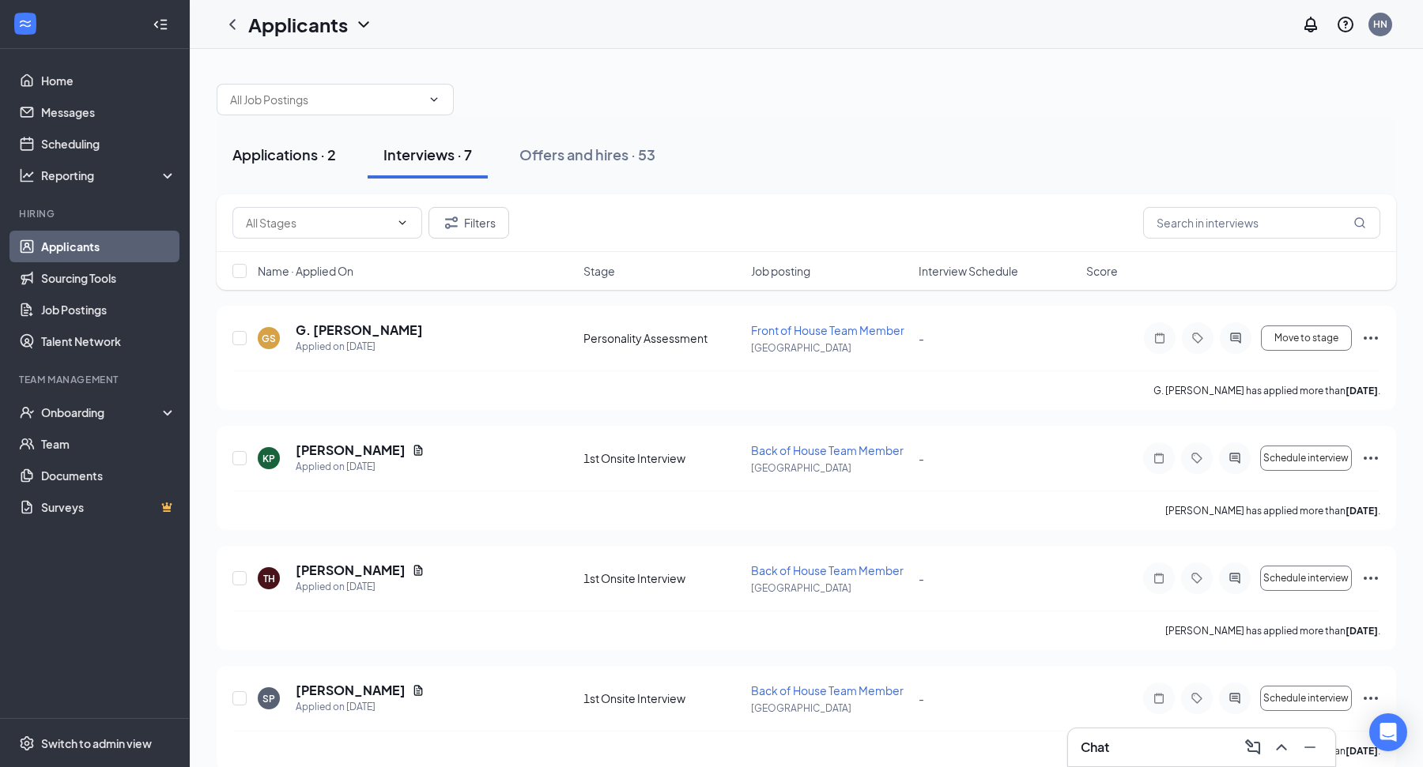
click at [281, 160] on div "Applications · 2" at bounding box center [284, 155] width 104 height 20
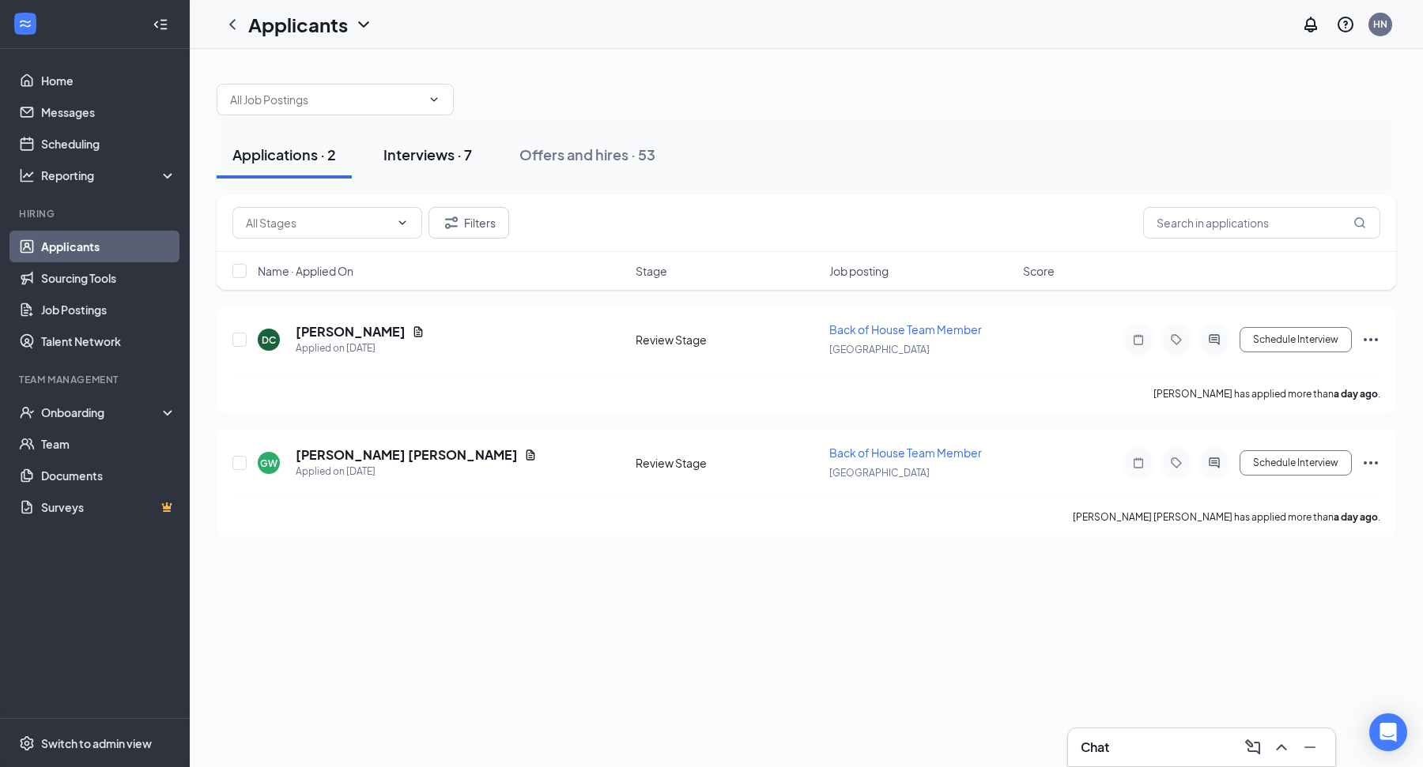
click at [447, 161] on div "Interviews · 7" at bounding box center [427, 155] width 89 height 20
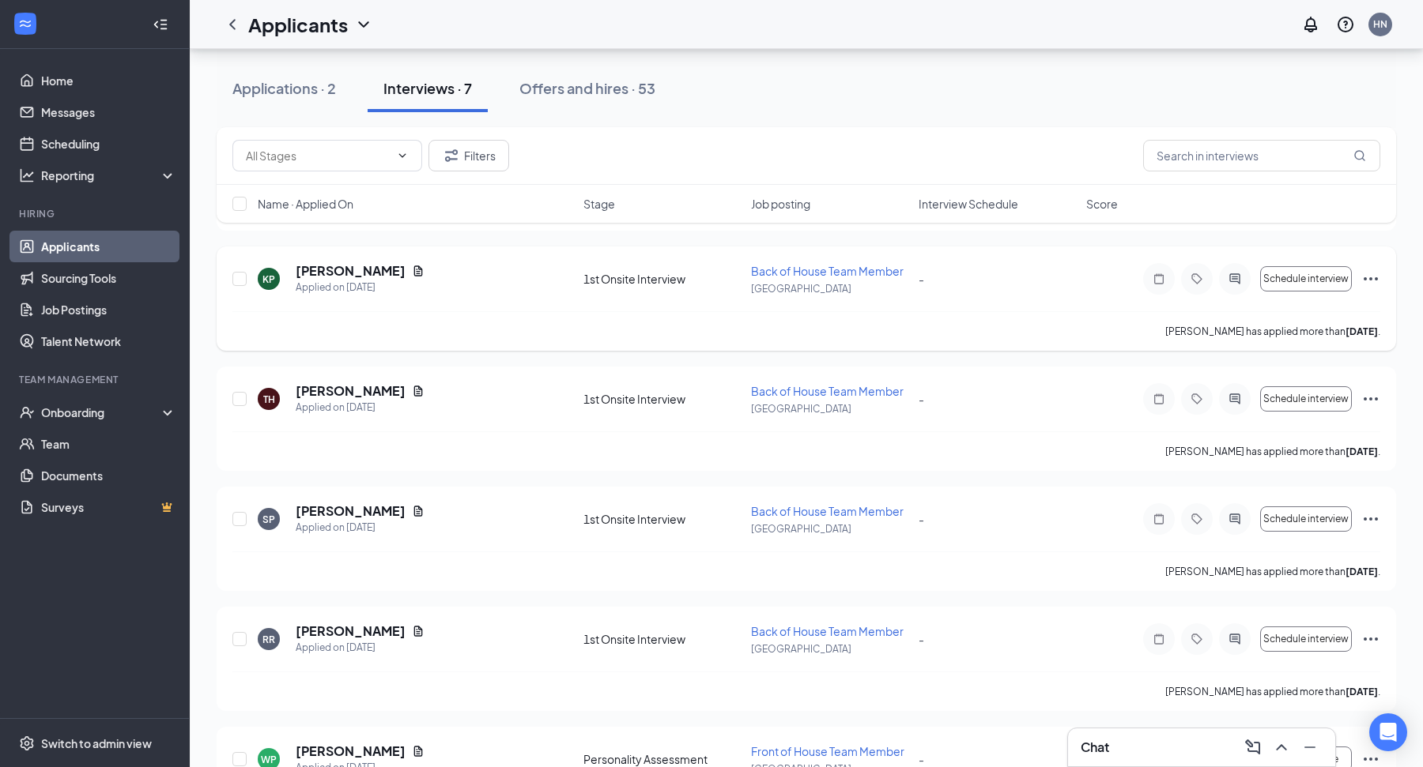
scroll to position [379, 0]
